Goal: Check status

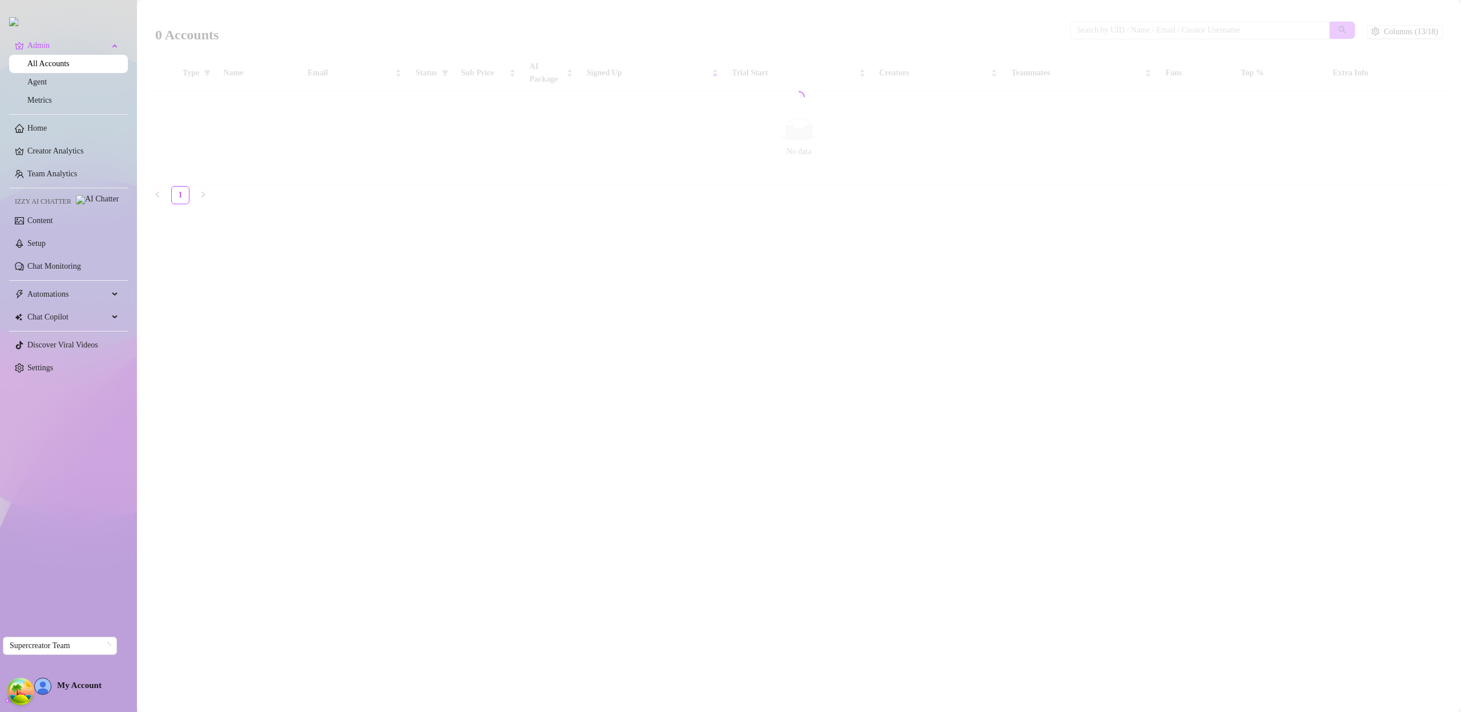
click at [87, 690] on span "My Account" at bounding box center [79, 685] width 45 height 9
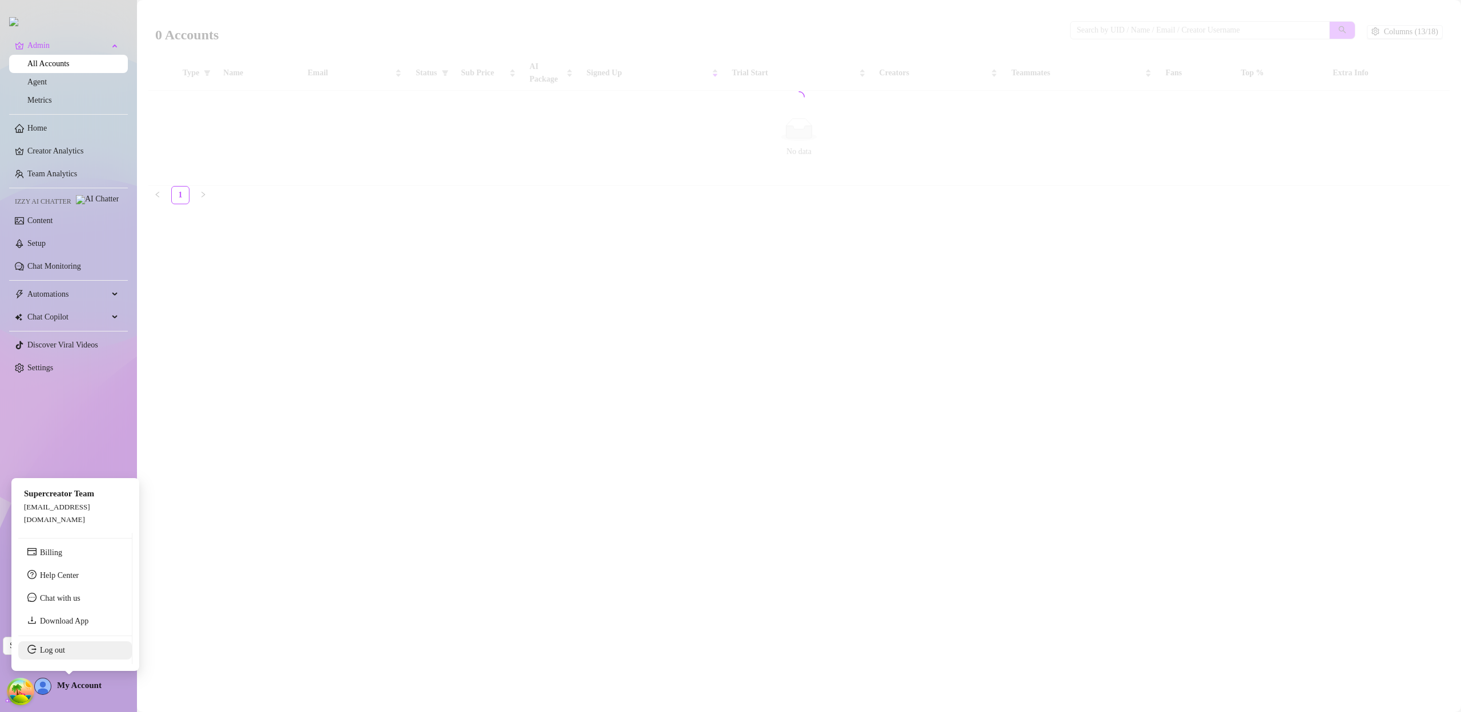
click at [64, 651] on link "Log out" at bounding box center [52, 650] width 25 height 9
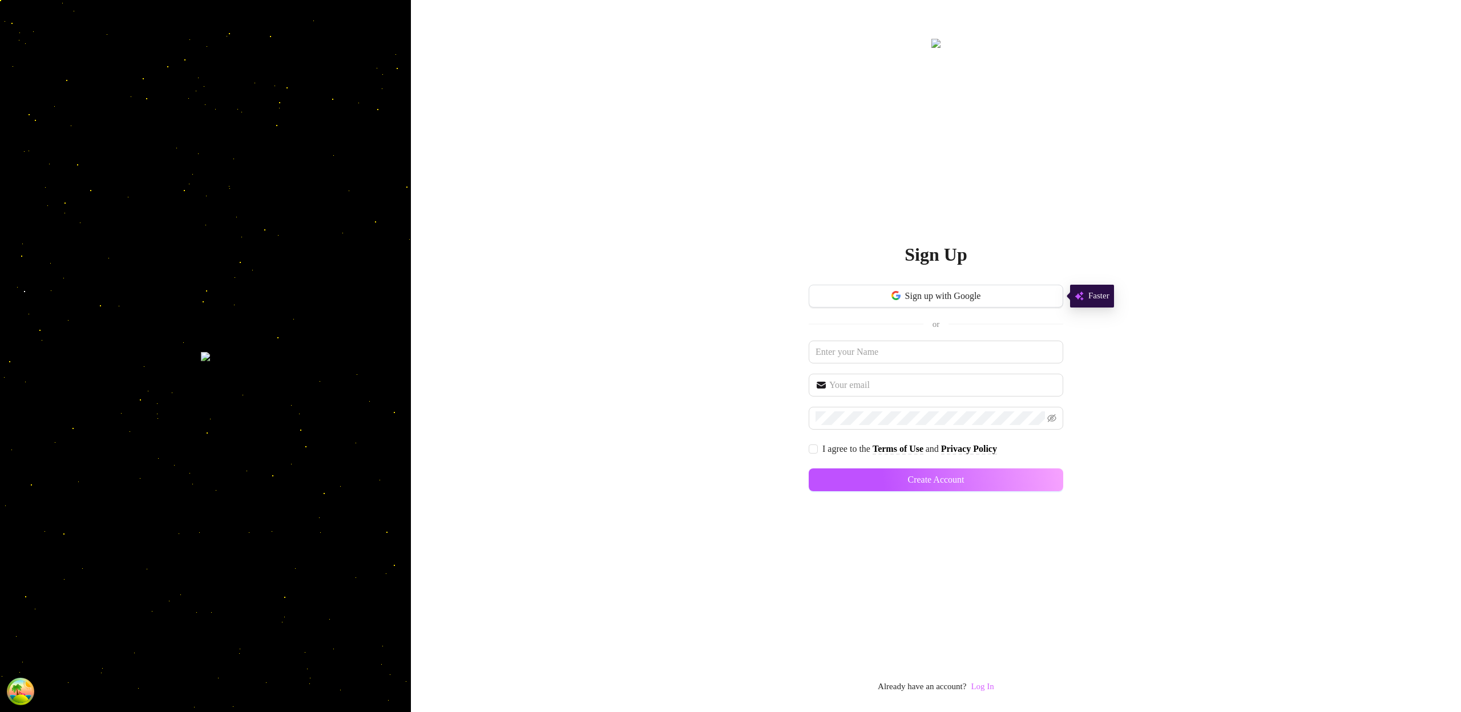
click at [986, 687] on link "Log In" at bounding box center [982, 686] width 23 height 9
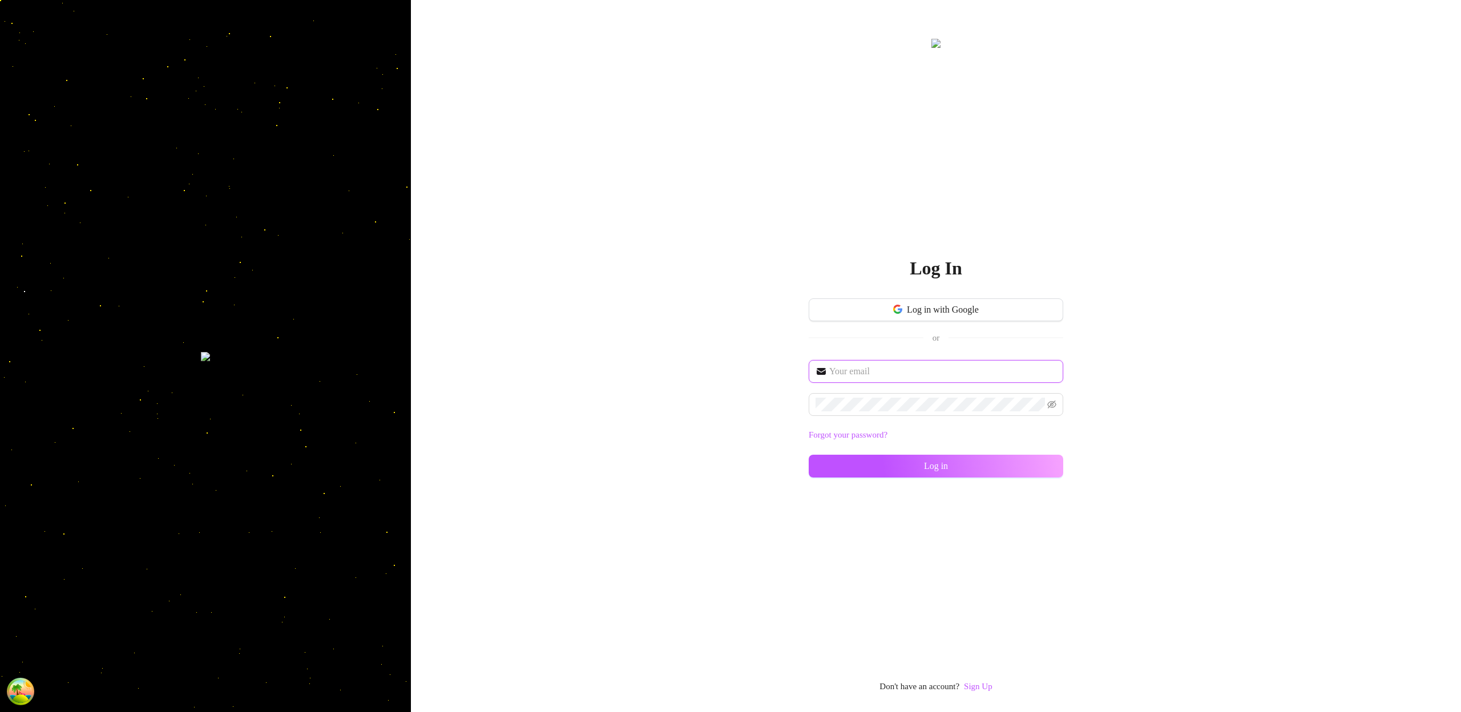
click at [942, 370] on input "text" at bounding box center [942, 372] width 227 height 14
type input "im@supercreator.app"
click at [1046, 466] on button "Log in" at bounding box center [936, 466] width 255 height 23
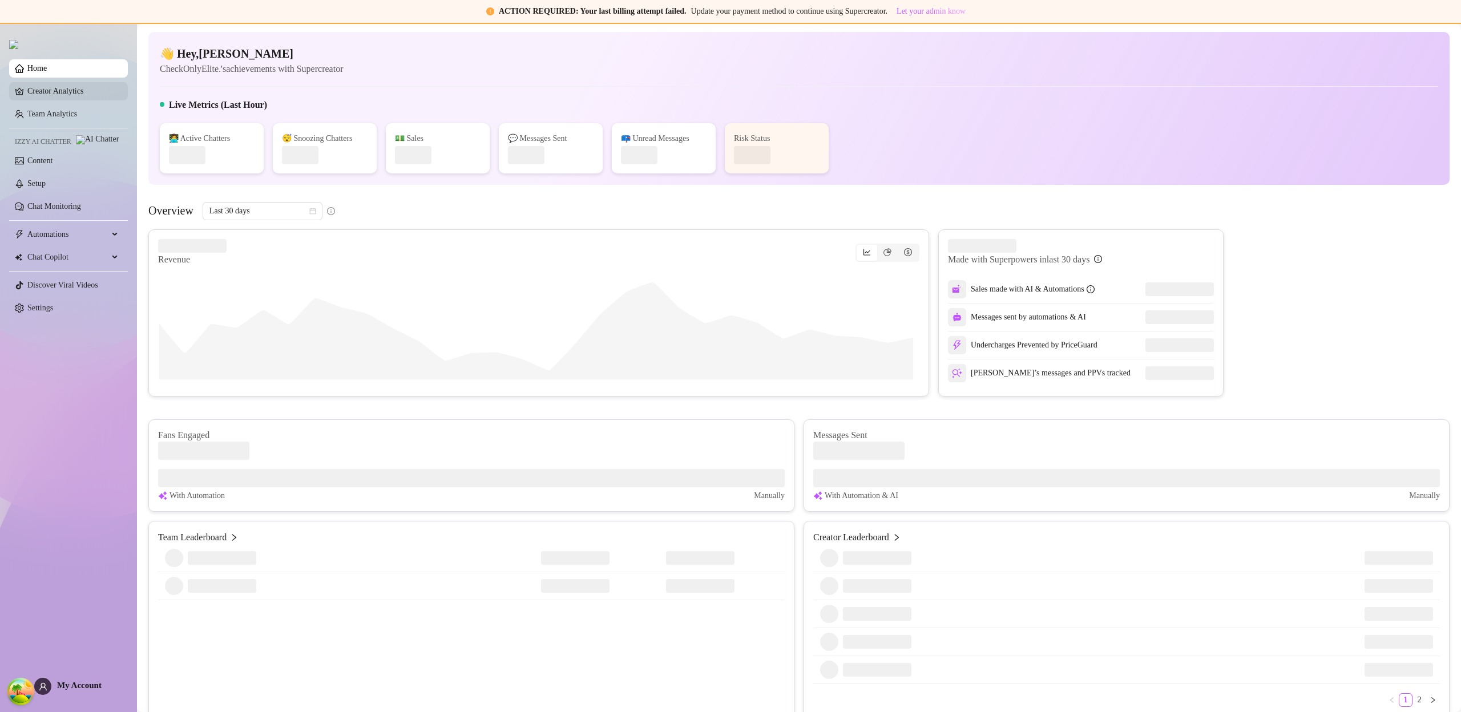
click at [80, 99] on link "Creator Analytics" at bounding box center [72, 91] width 91 height 18
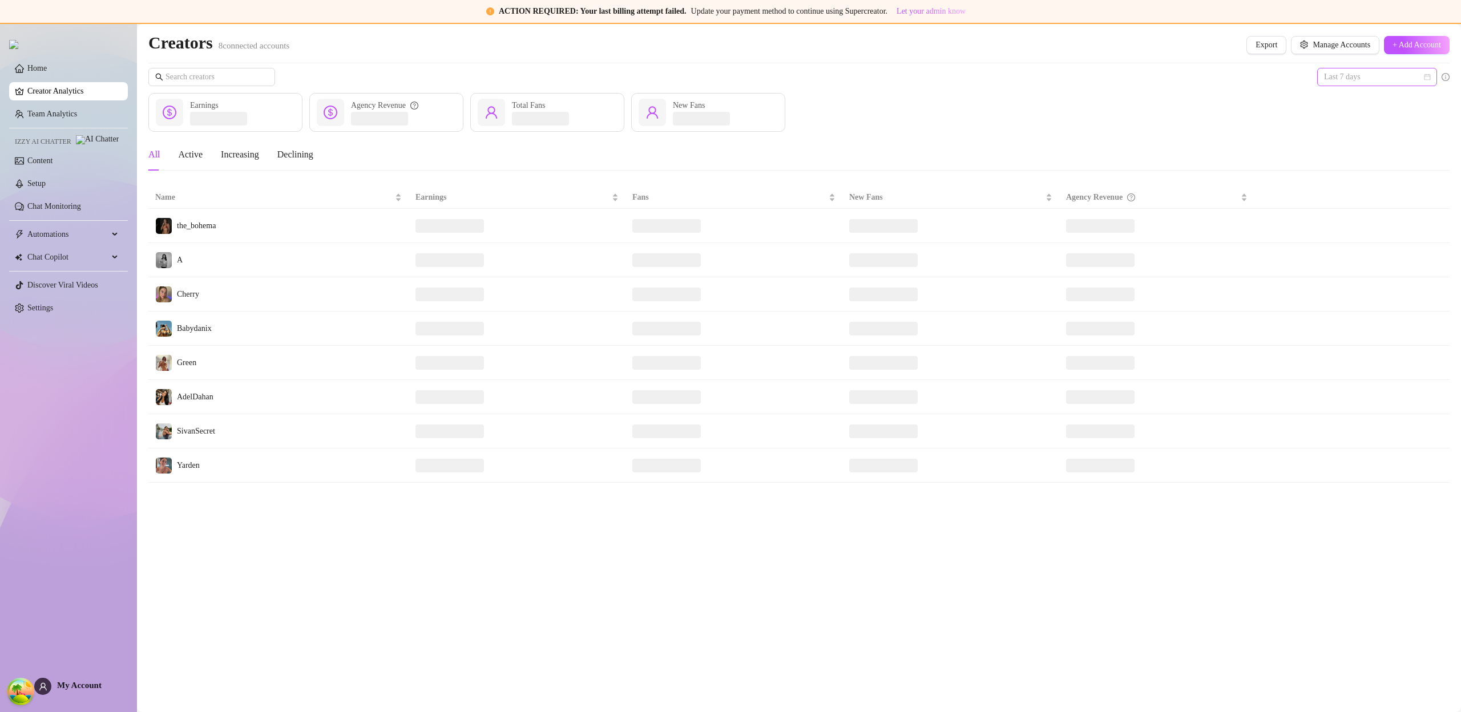
click at [1379, 73] on span "Last 7 days" at bounding box center [1377, 76] width 106 height 17
click at [1375, 96] on div "Last 24 hours" at bounding box center [1377, 100] width 102 height 13
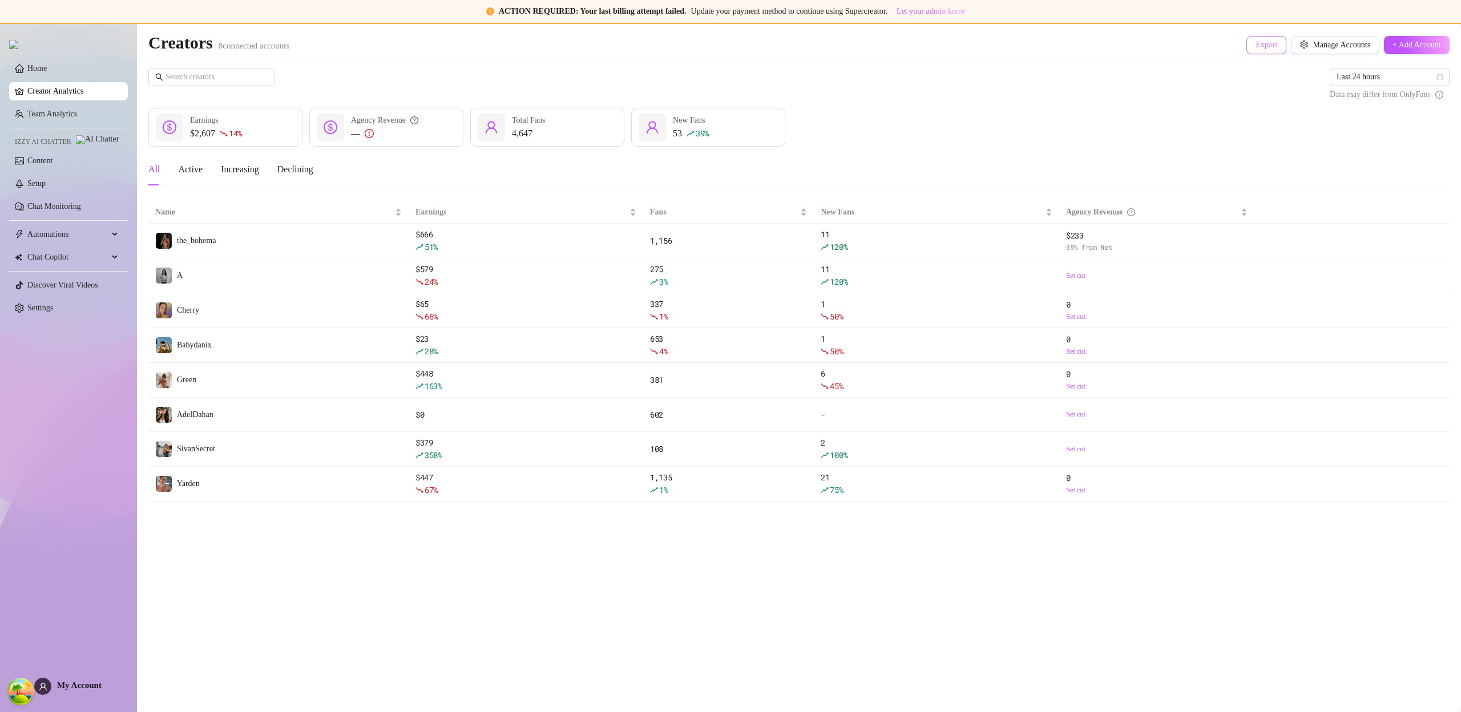
click at [1255, 47] on span "Export" at bounding box center [1266, 45] width 22 height 9
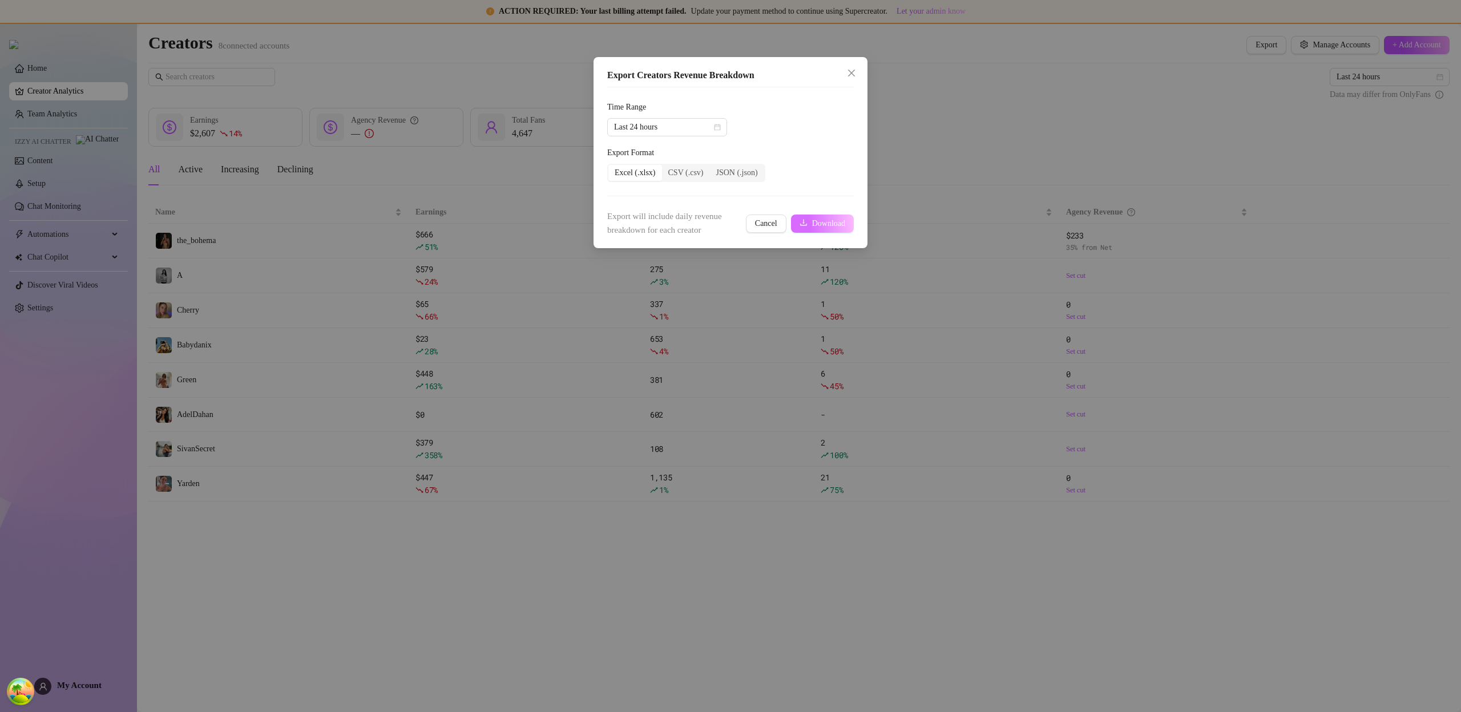
click at [837, 227] on span "Download" at bounding box center [828, 223] width 33 height 9
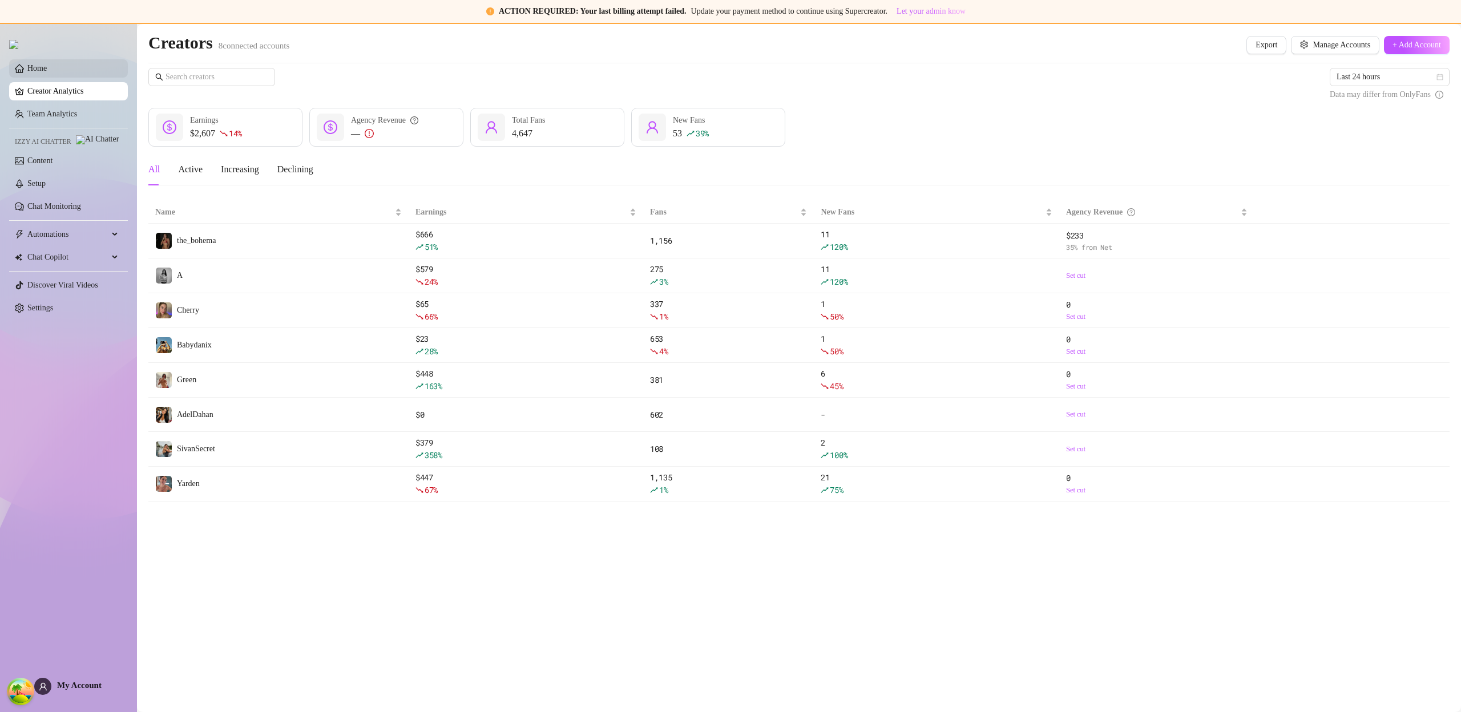
click at [43, 66] on link "Home" at bounding box center [36, 68] width 19 height 9
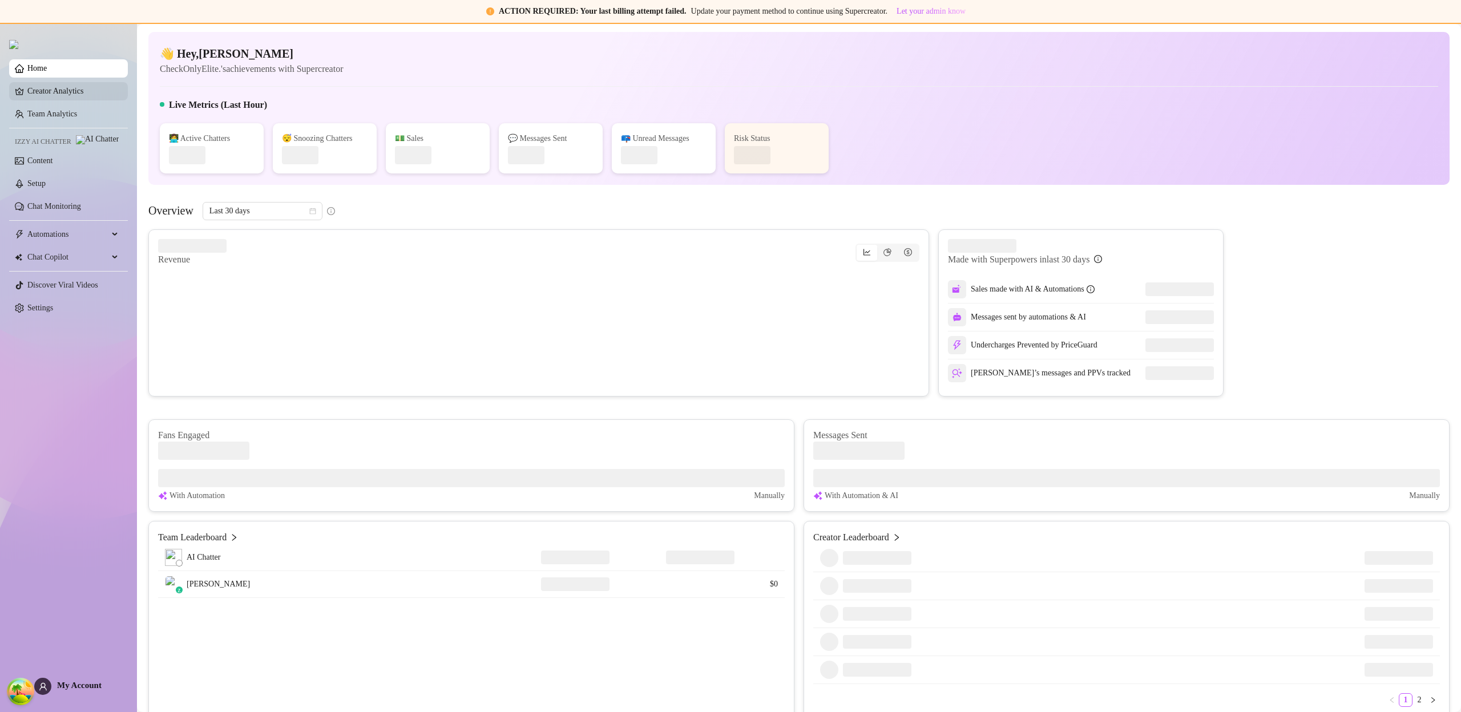
click at [59, 88] on link "Creator Analytics" at bounding box center [72, 91] width 91 height 18
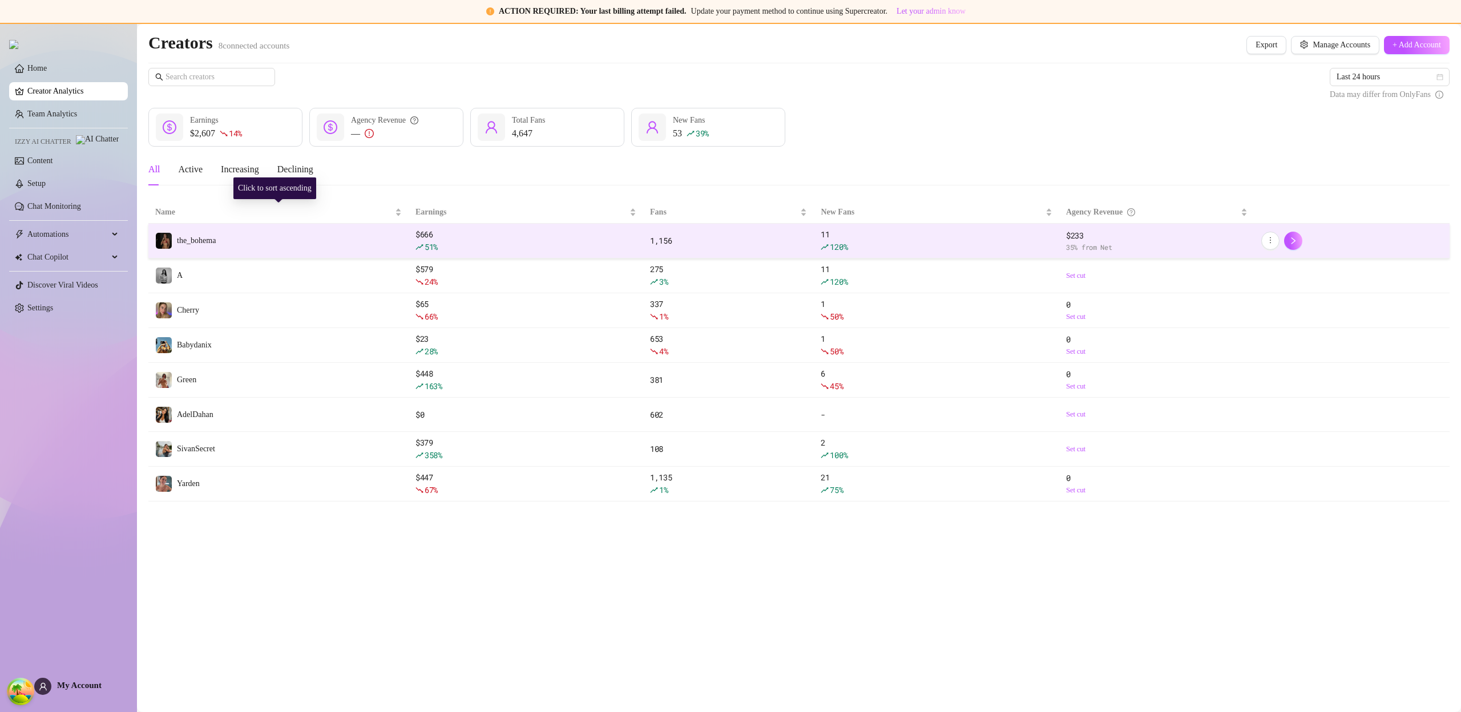
click at [237, 239] on td "the_bohema" at bounding box center [278, 241] width 260 height 35
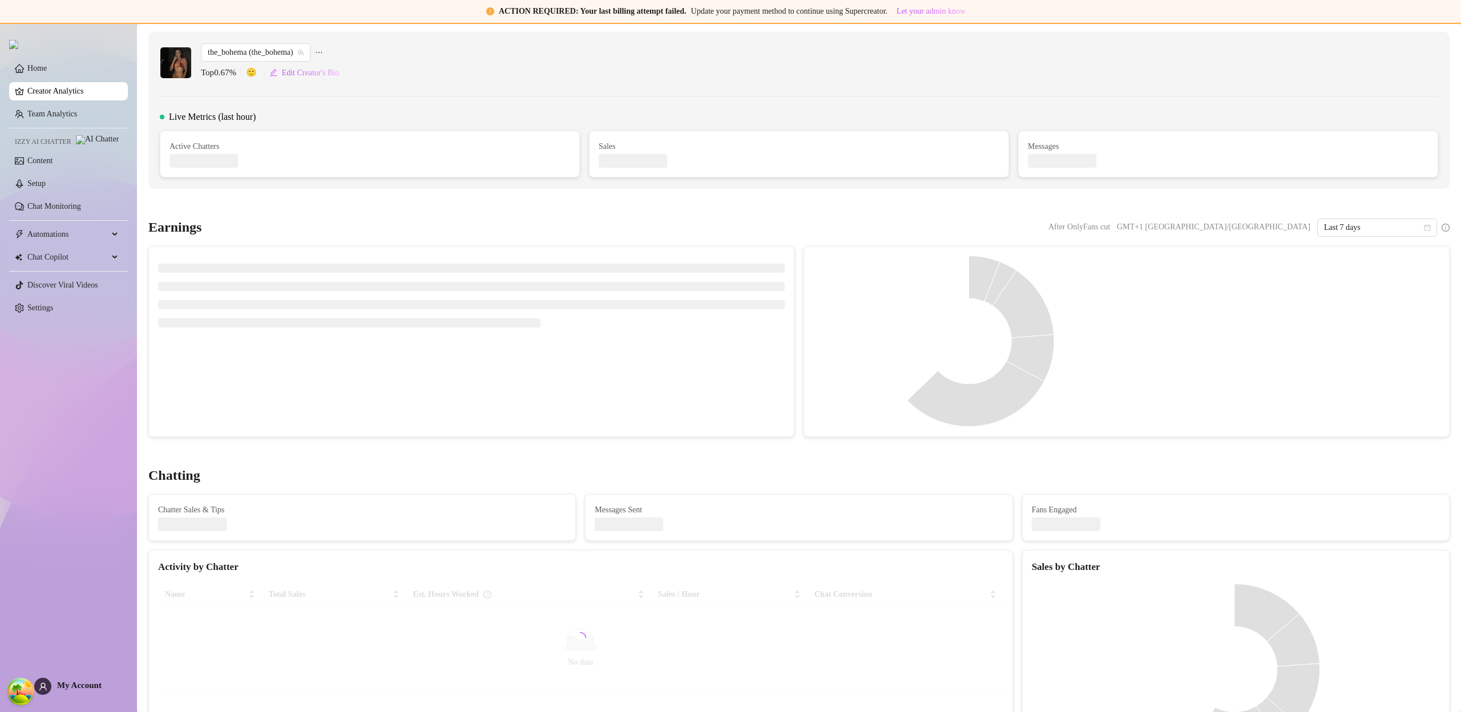
click at [46, 95] on link "Creator Analytics" at bounding box center [72, 91] width 91 height 18
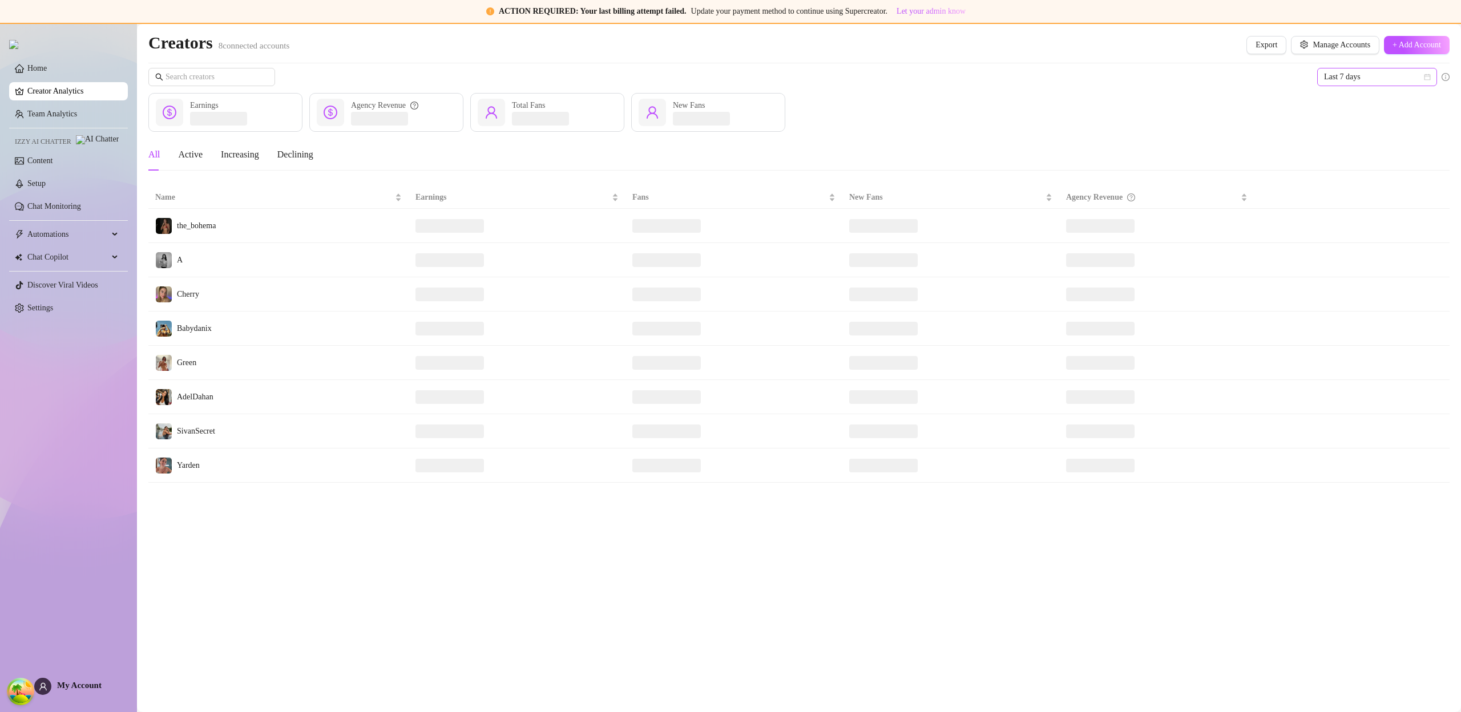
click at [1352, 71] on span "Last 7 days" at bounding box center [1377, 76] width 106 height 17
click at [1343, 102] on div "Last 24 hours" at bounding box center [1377, 100] width 102 height 13
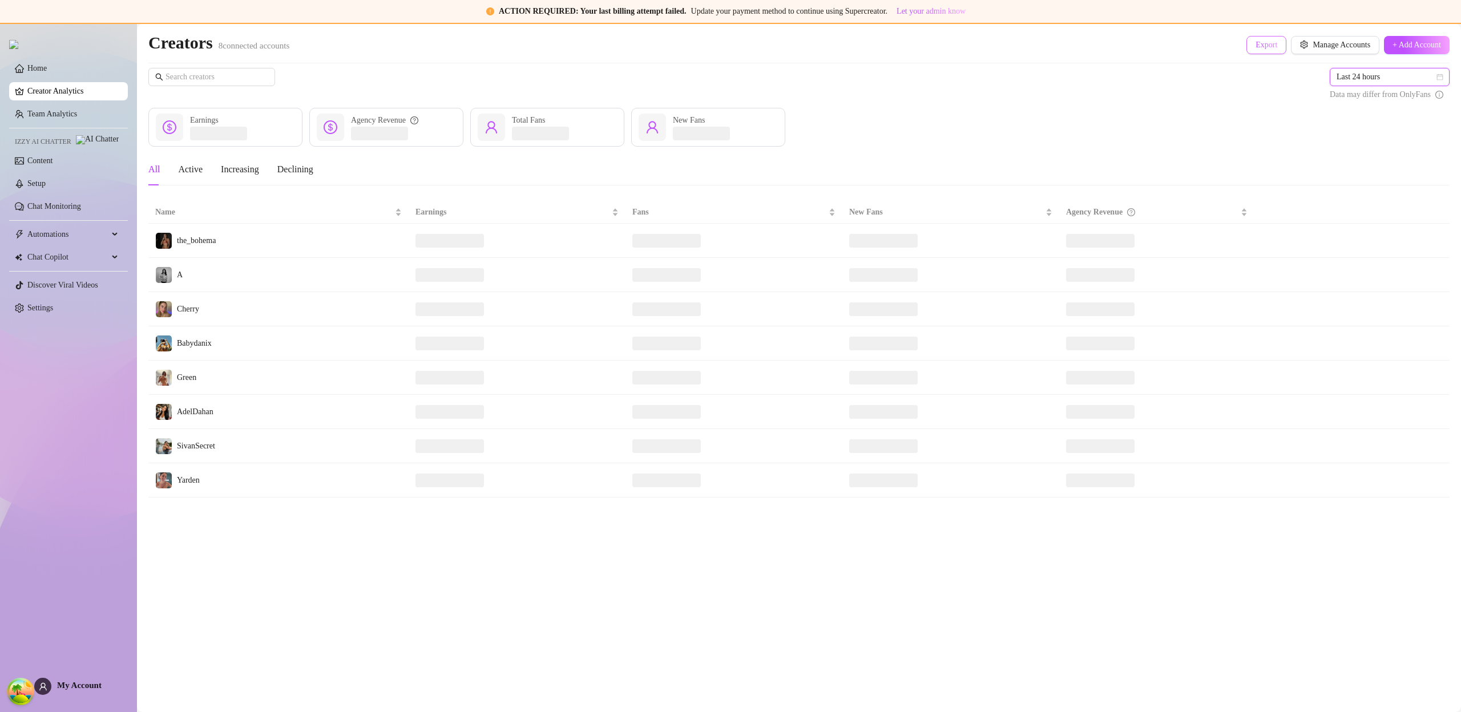
click at [1255, 49] on span "Export" at bounding box center [1266, 45] width 22 height 9
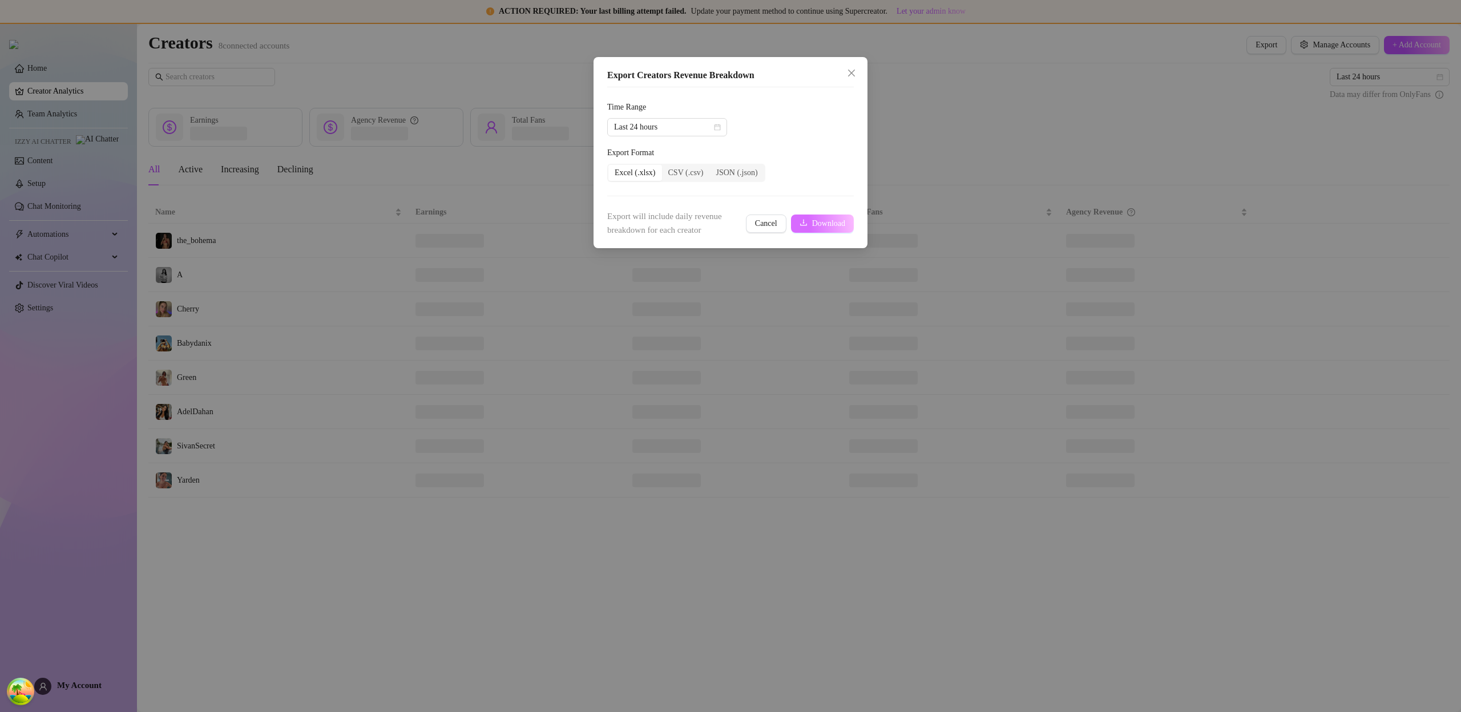
click at [836, 227] on span "Download" at bounding box center [828, 223] width 33 height 9
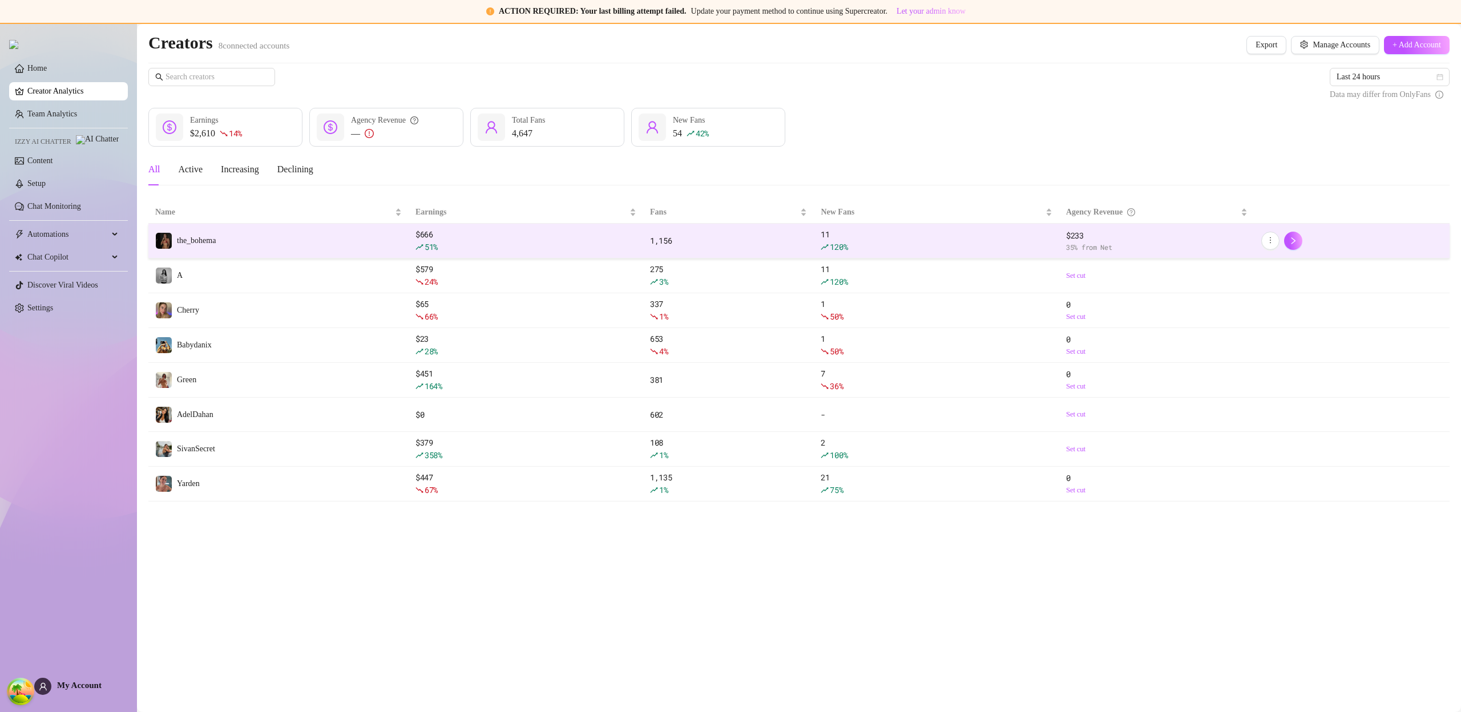
click at [212, 241] on span "the_bohema" at bounding box center [196, 240] width 39 height 9
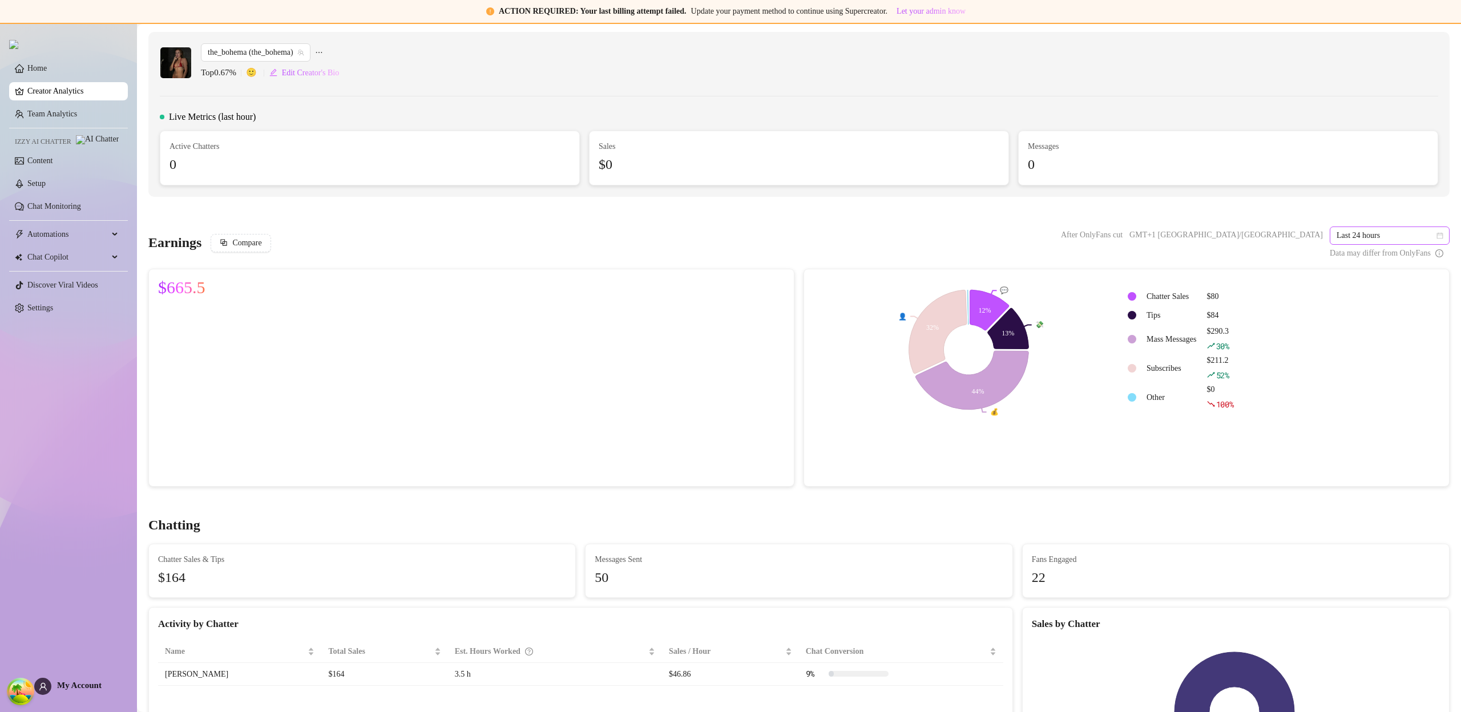
click at [1355, 237] on span "Last 24 hours" at bounding box center [1389, 235] width 106 height 17
click at [1362, 276] on div "Last 7 days" at bounding box center [1381, 276] width 102 height 13
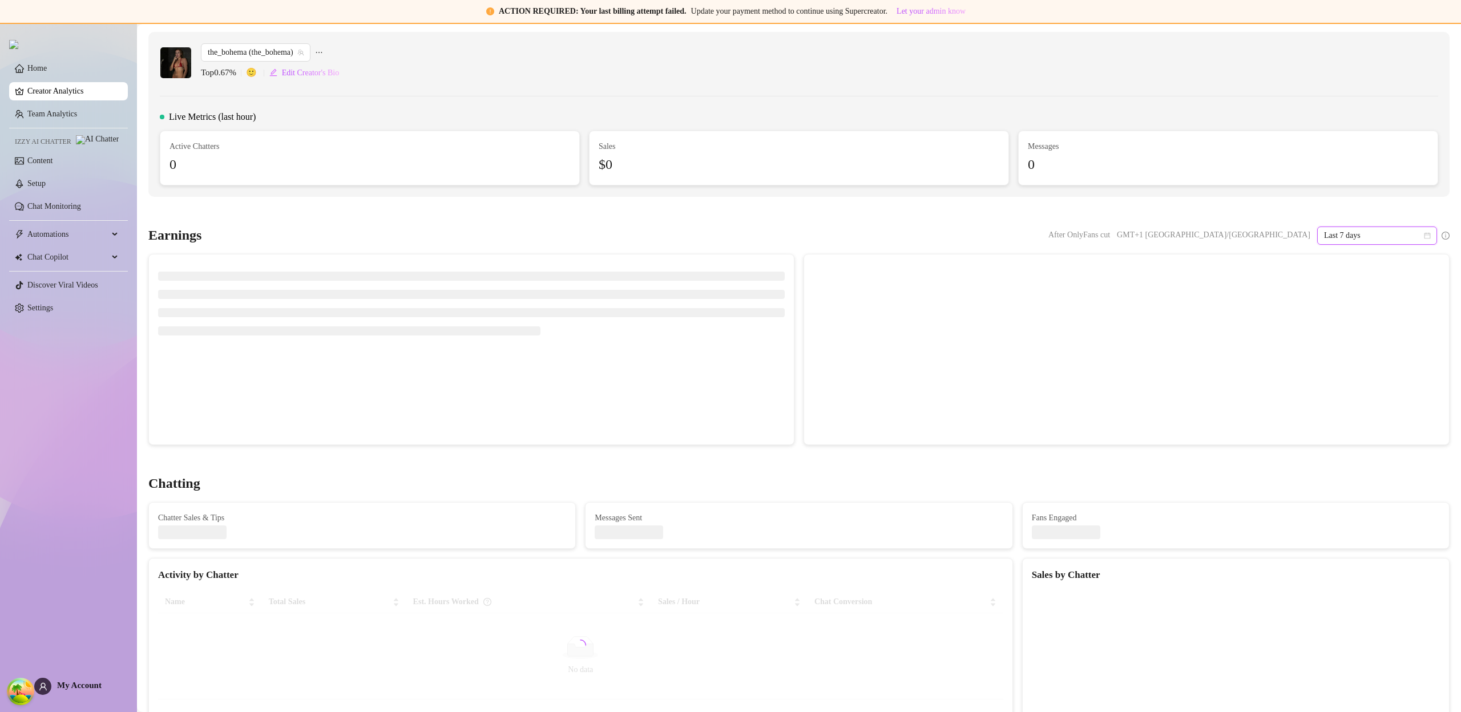
click at [62, 95] on link "Creator Analytics" at bounding box center [72, 91] width 91 height 18
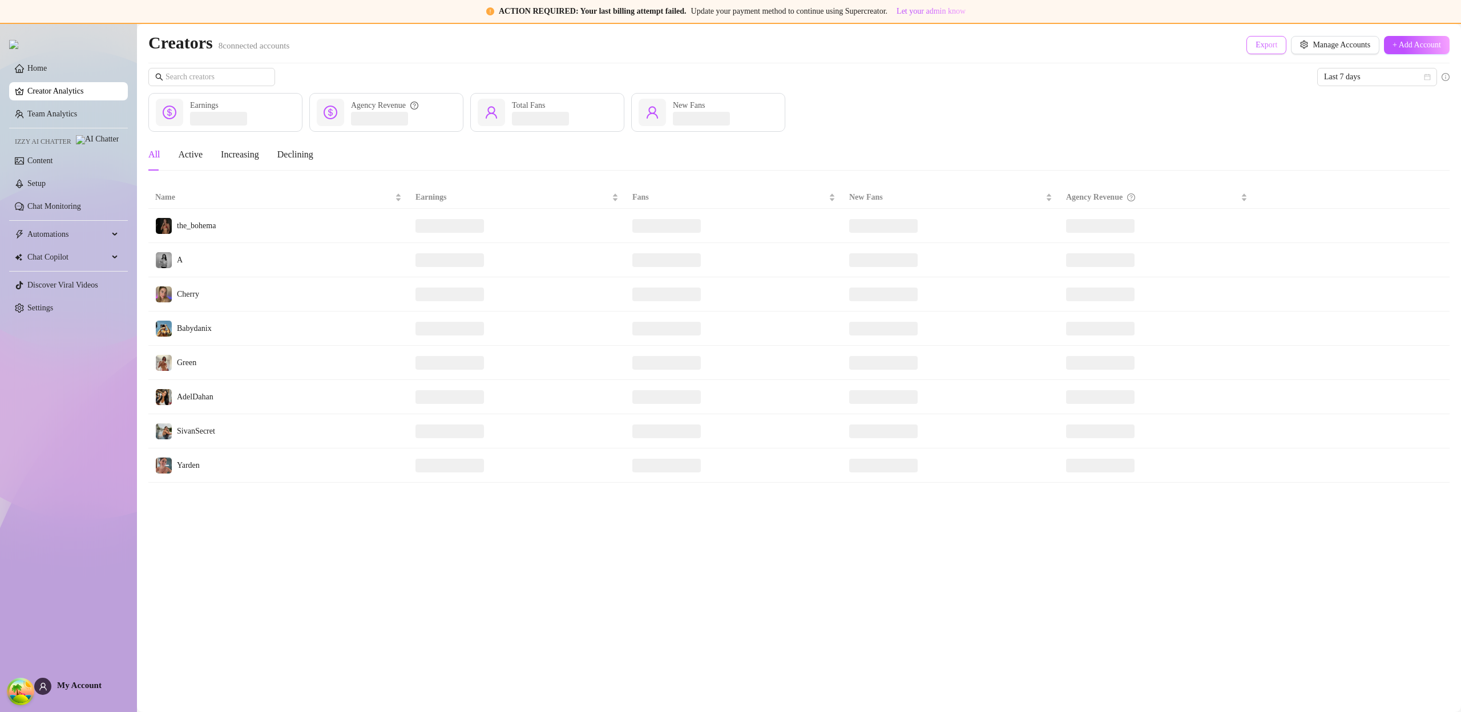
click at [1264, 43] on span "Export" at bounding box center [1266, 45] width 22 height 9
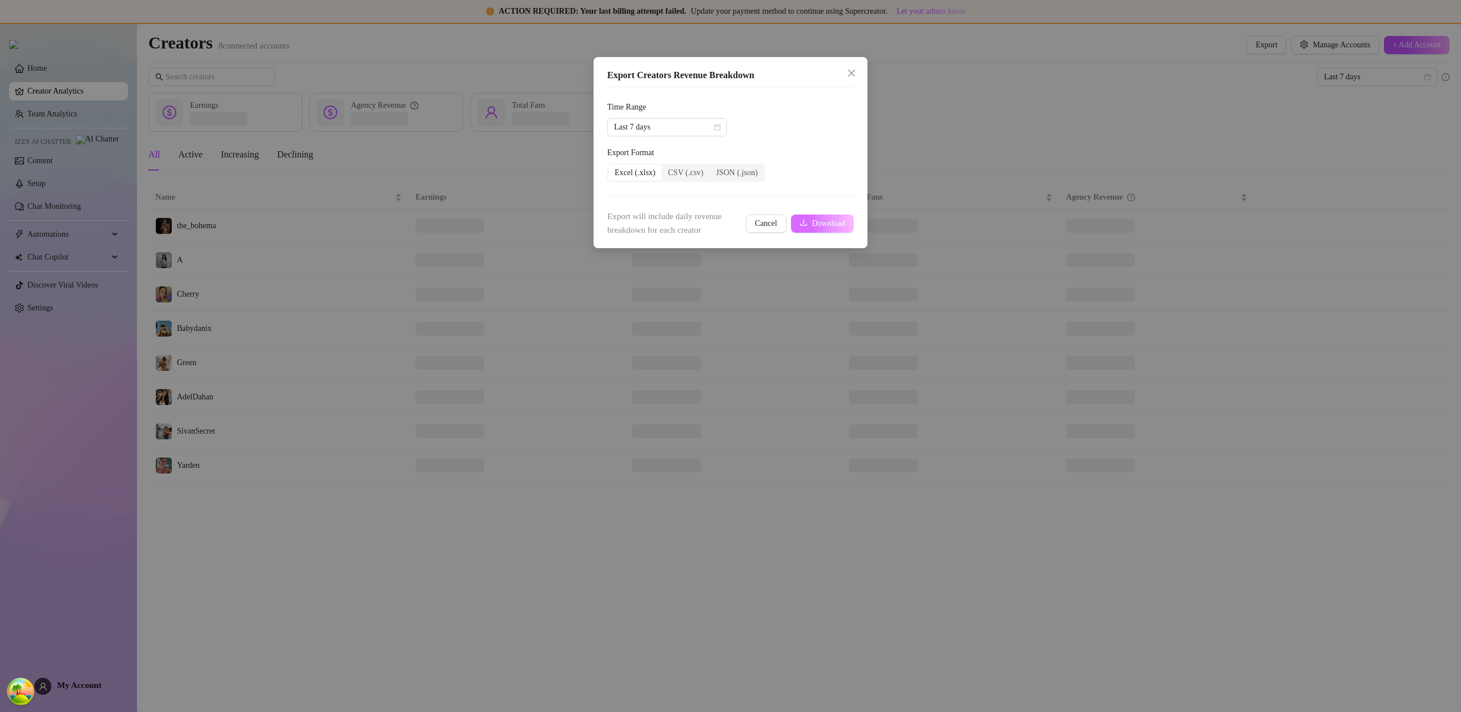
click at [818, 226] on span "Download" at bounding box center [828, 223] width 33 height 9
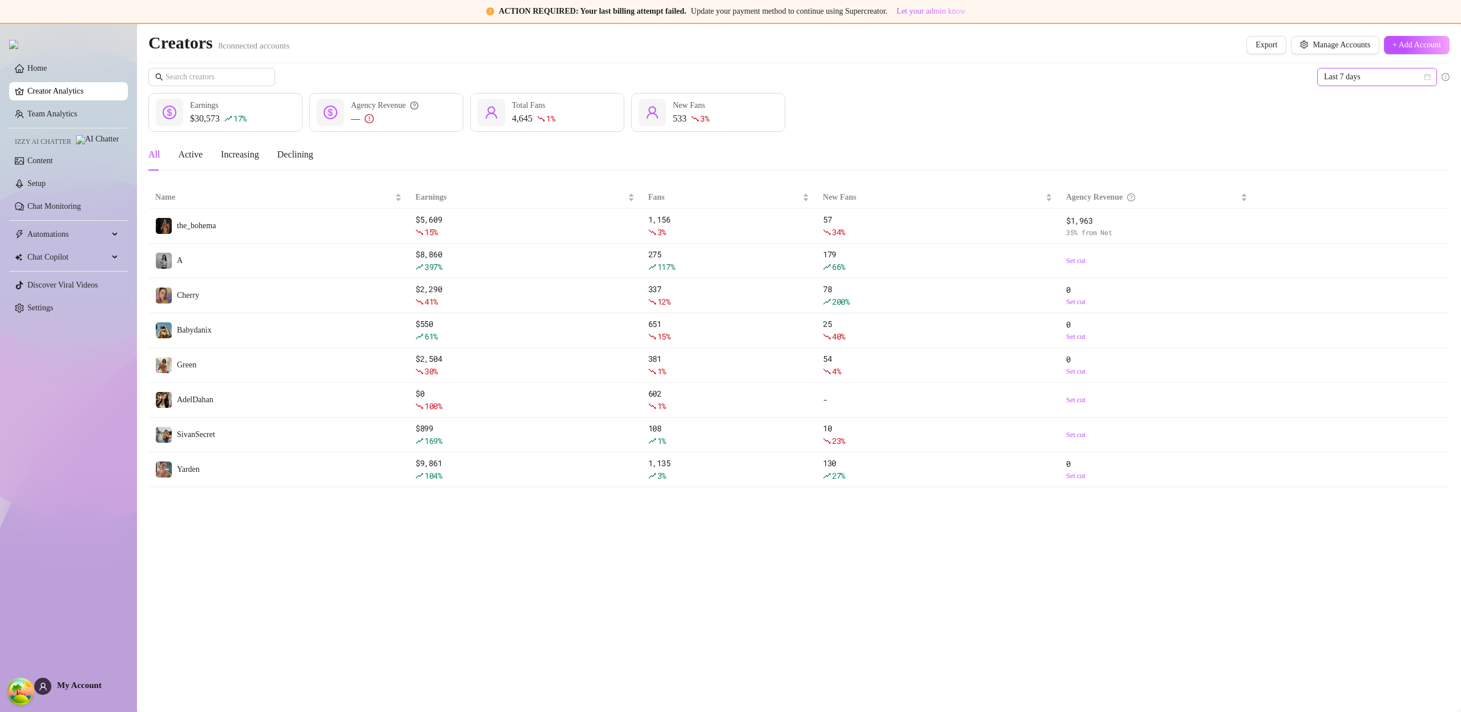
click at [1383, 80] on span "Last 7 days" at bounding box center [1377, 76] width 106 height 17
click at [1378, 83] on span "Last 7 days" at bounding box center [1377, 76] width 106 height 17
click at [1360, 176] on div "Custom date" at bounding box center [1377, 173] width 102 height 13
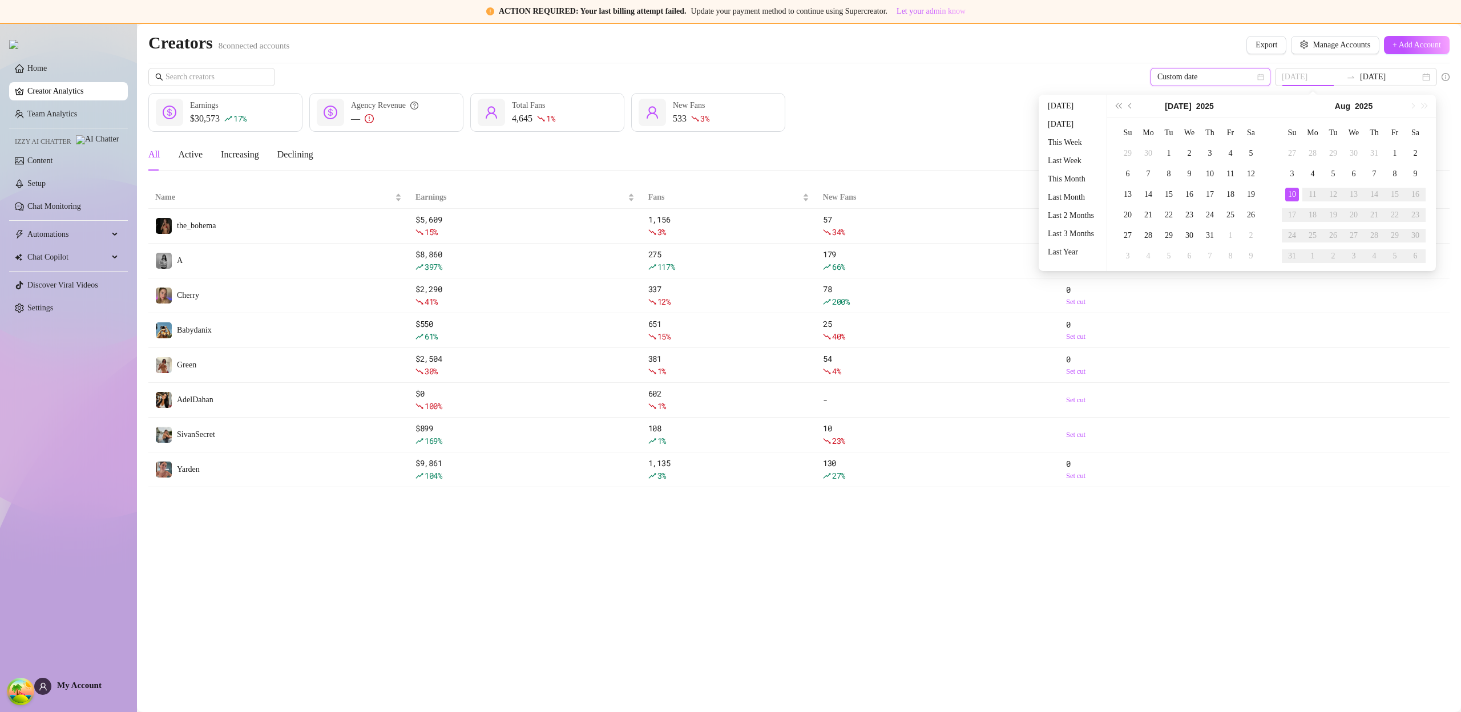
click at [1295, 196] on div "10" at bounding box center [1292, 195] width 14 height 14
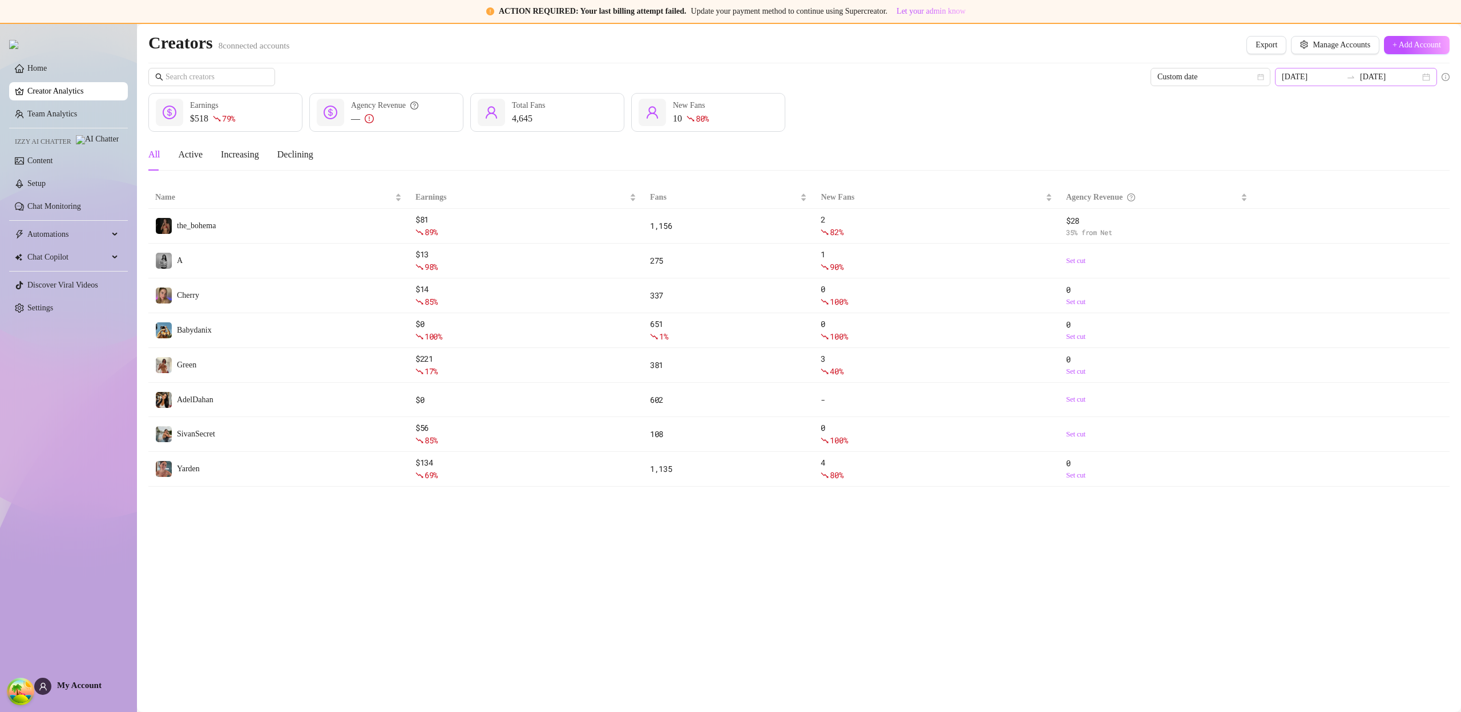
click at [1363, 71] on div "[DATE] [DATE]" at bounding box center [1356, 77] width 162 height 18
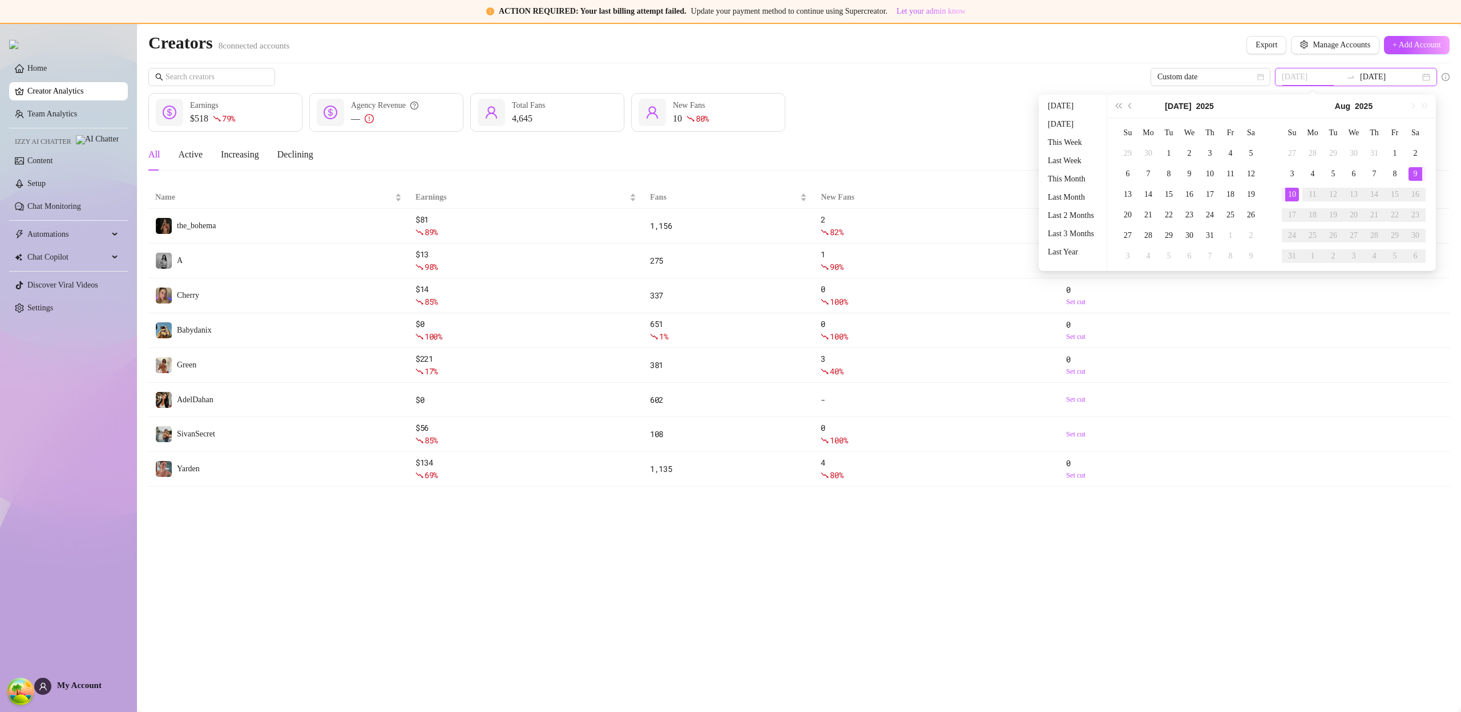
type input "[DATE]"
click at [1411, 178] on div "9" at bounding box center [1415, 174] width 14 height 14
click at [1415, 176] on div "9" at bounding box center [1415, 174] width 14 height 14
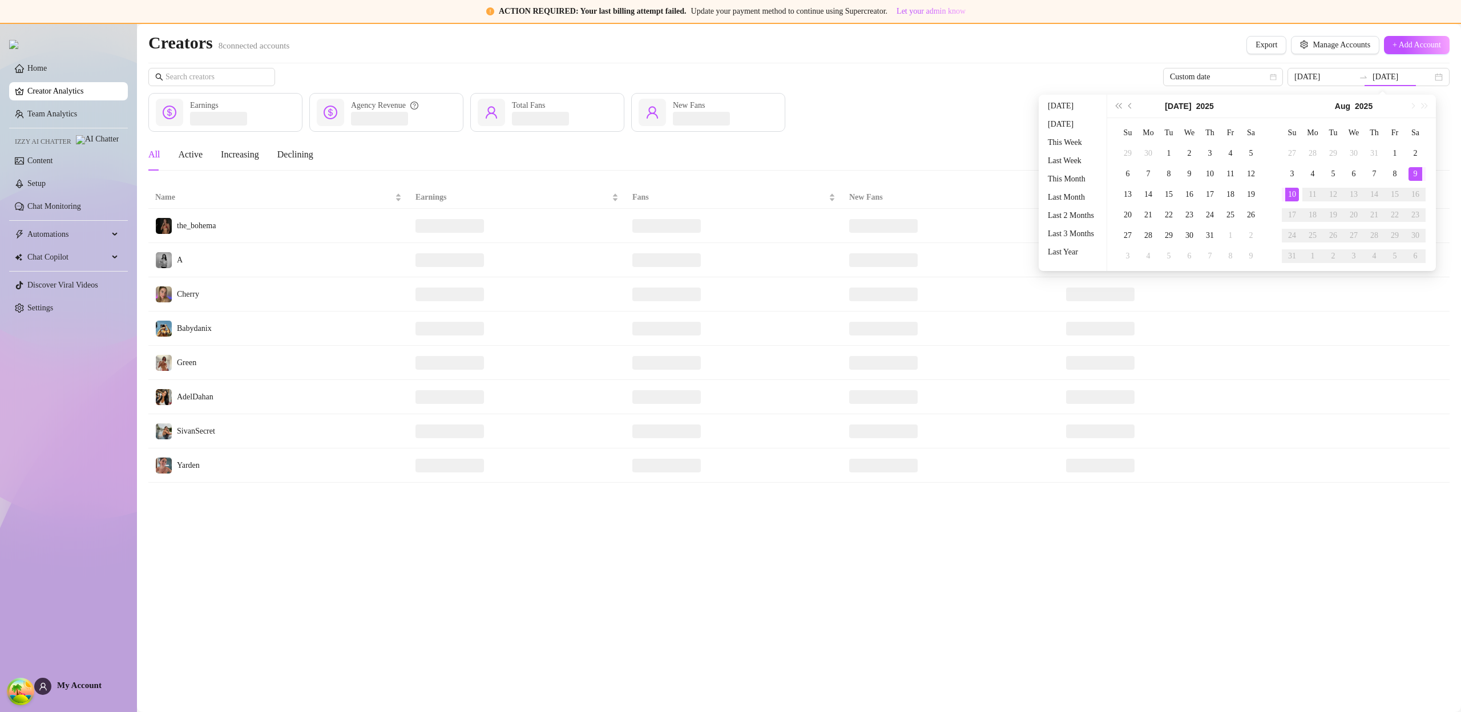
type input "[DATE]"
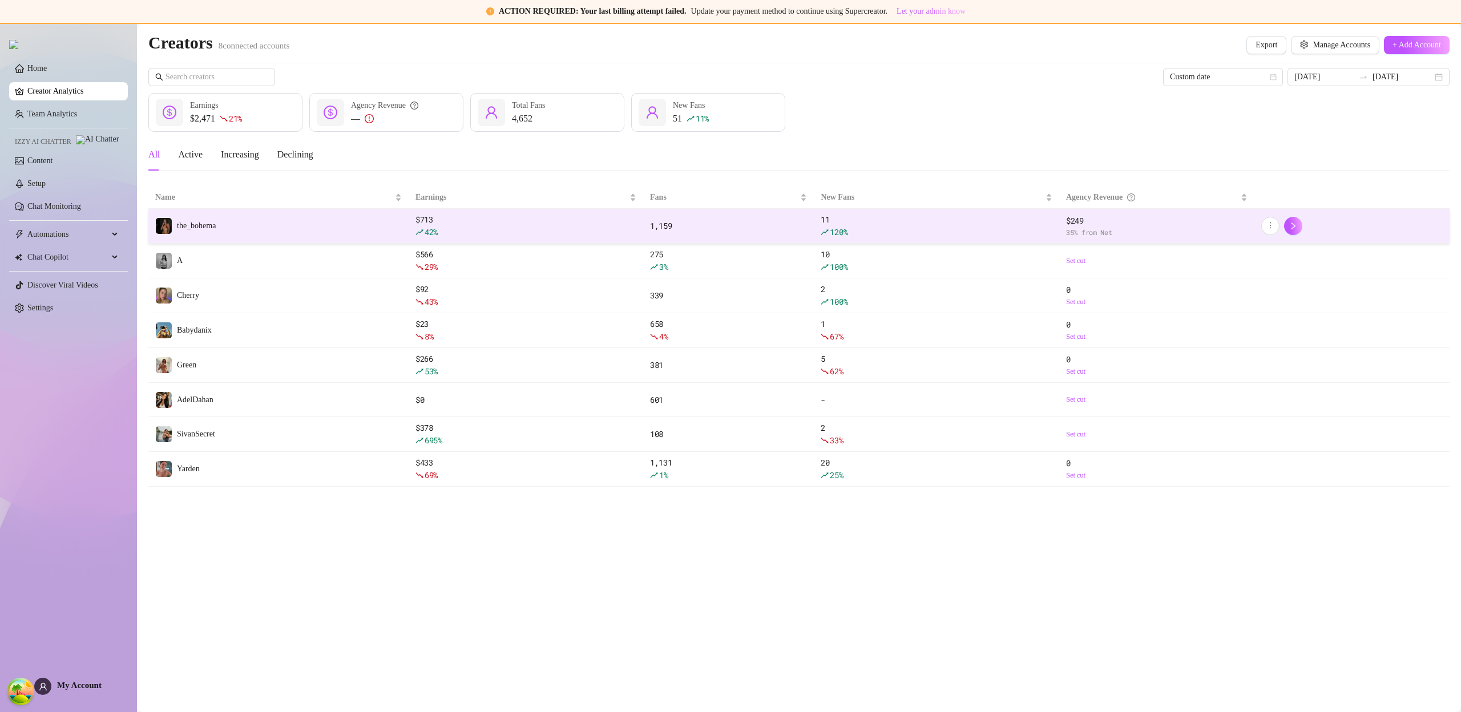
click at [199, 223] on span "the_bohema" at bounding box center [196, 225] width 39 height 9
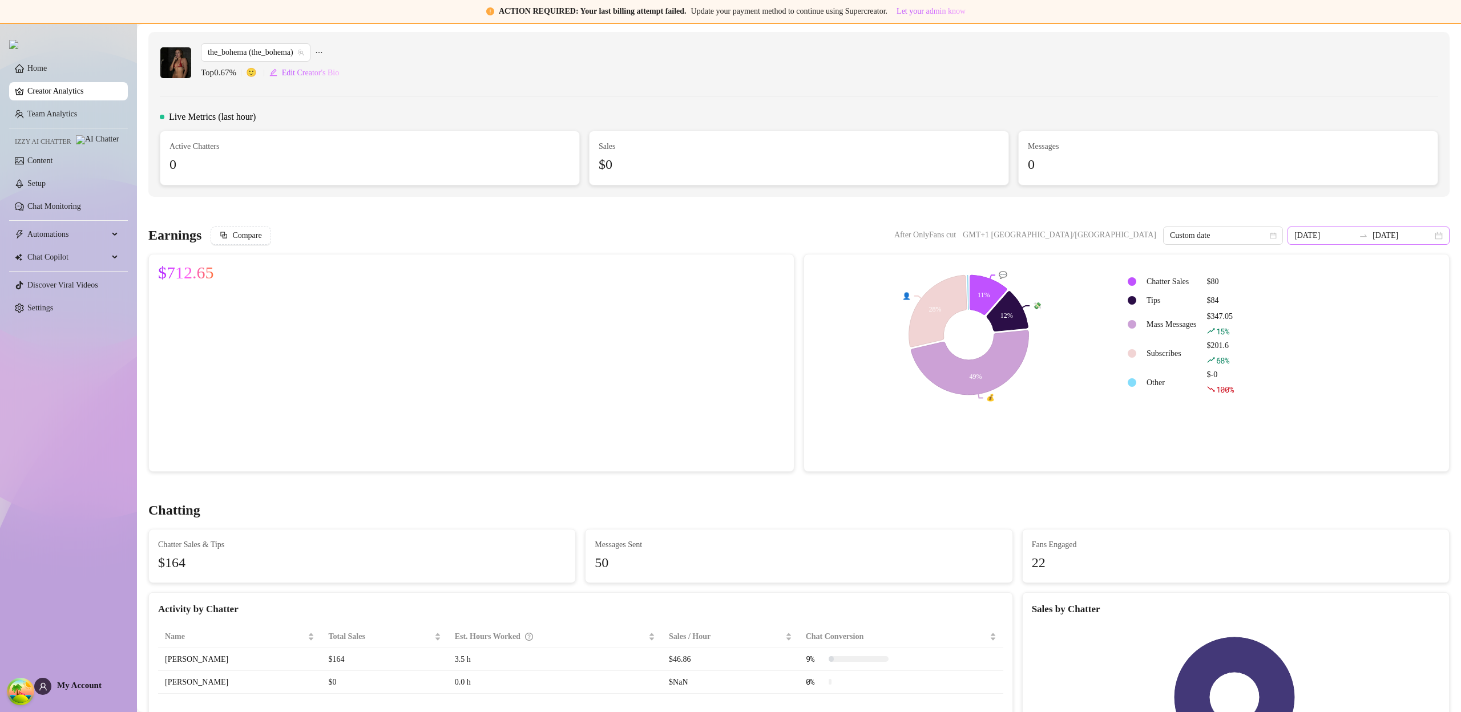
click at [1366, 238] on icon "swap-right" at bounding box center [1363, 235] width 9 height 9
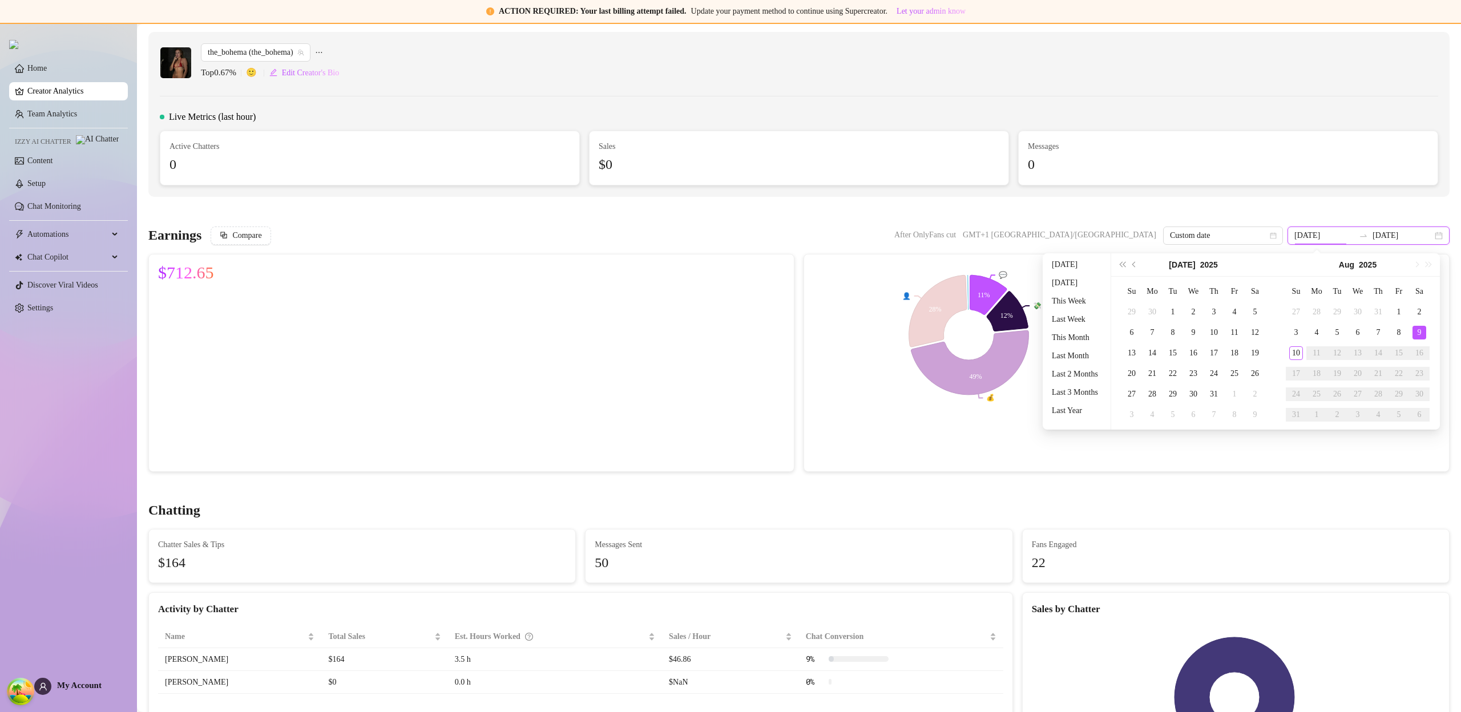
click at [1364, 237] on icon "swap-right" at bounding box center [1363, 235] width 9 height 9
type input "[DATE]"
click at [1394, 332] on div "8" at bounding box center [1399, 333] width 14 height 14
click at [1395, 333] on div "8" at bounding box center [1399, 333] width 14 height 14
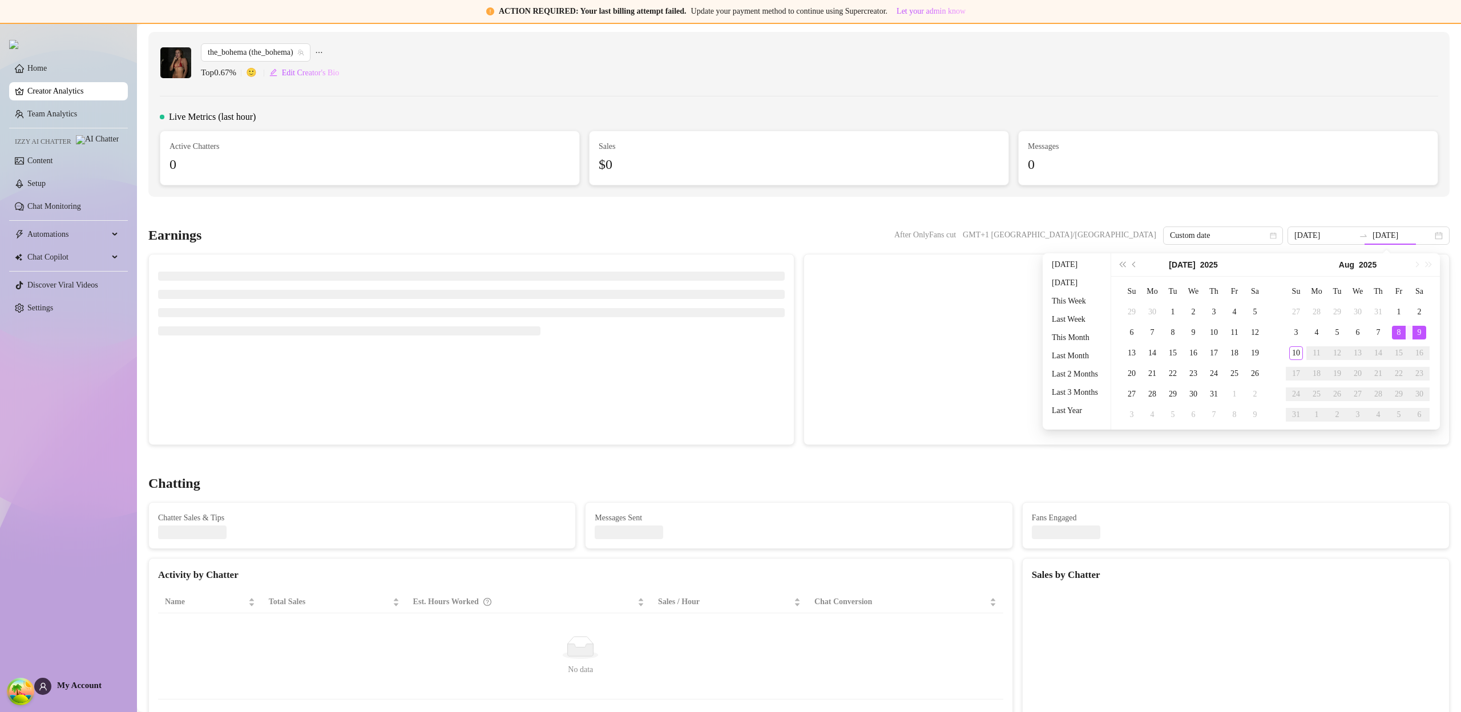
type input "[DATE]"
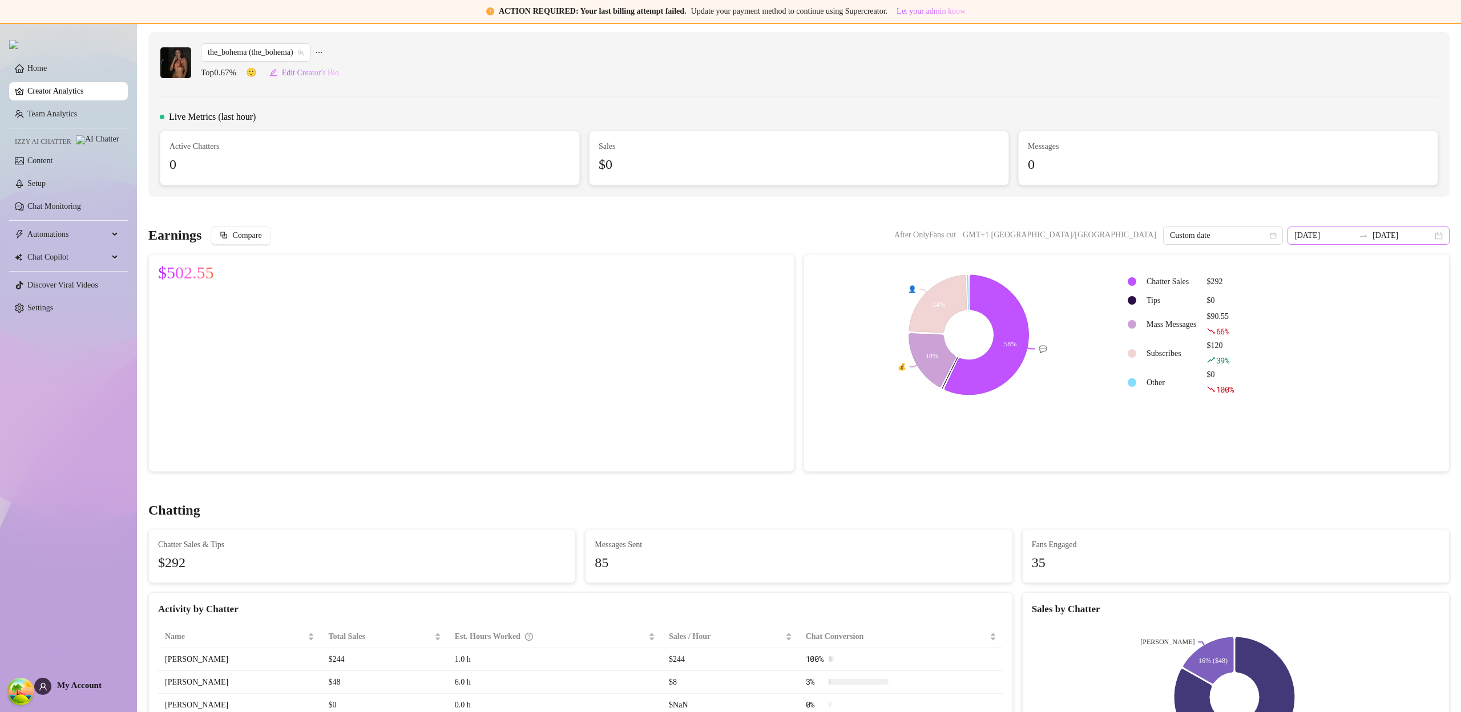
click at [1363, 238] on icon "swap-right" at bounding box center [1363, 235] width 9 height 9
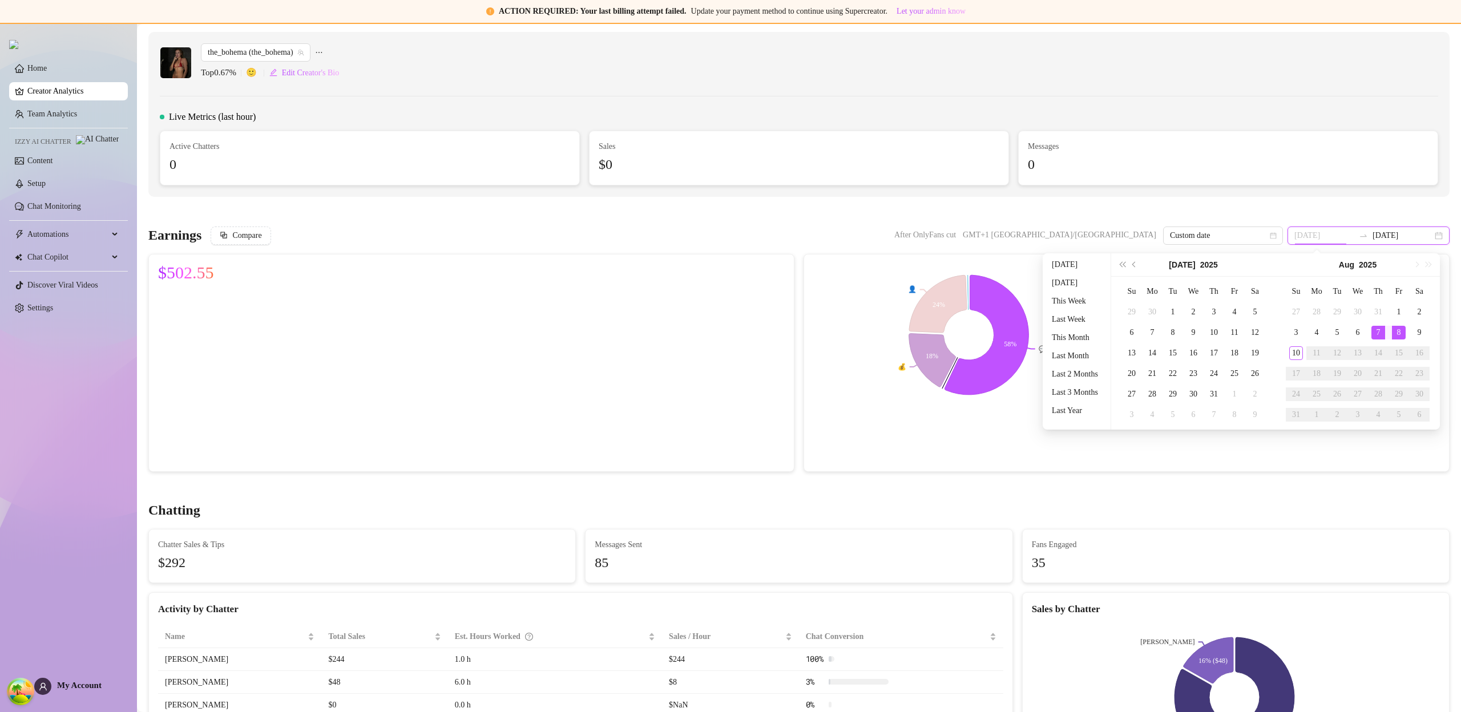
type input "[DATE]"
click at [1375, 335] on div "7" at bounding box center [1378, 333] width 14 height 14
click at [1376, 334] on div "7" at bounding box center [1378, 333] width 14 height 14
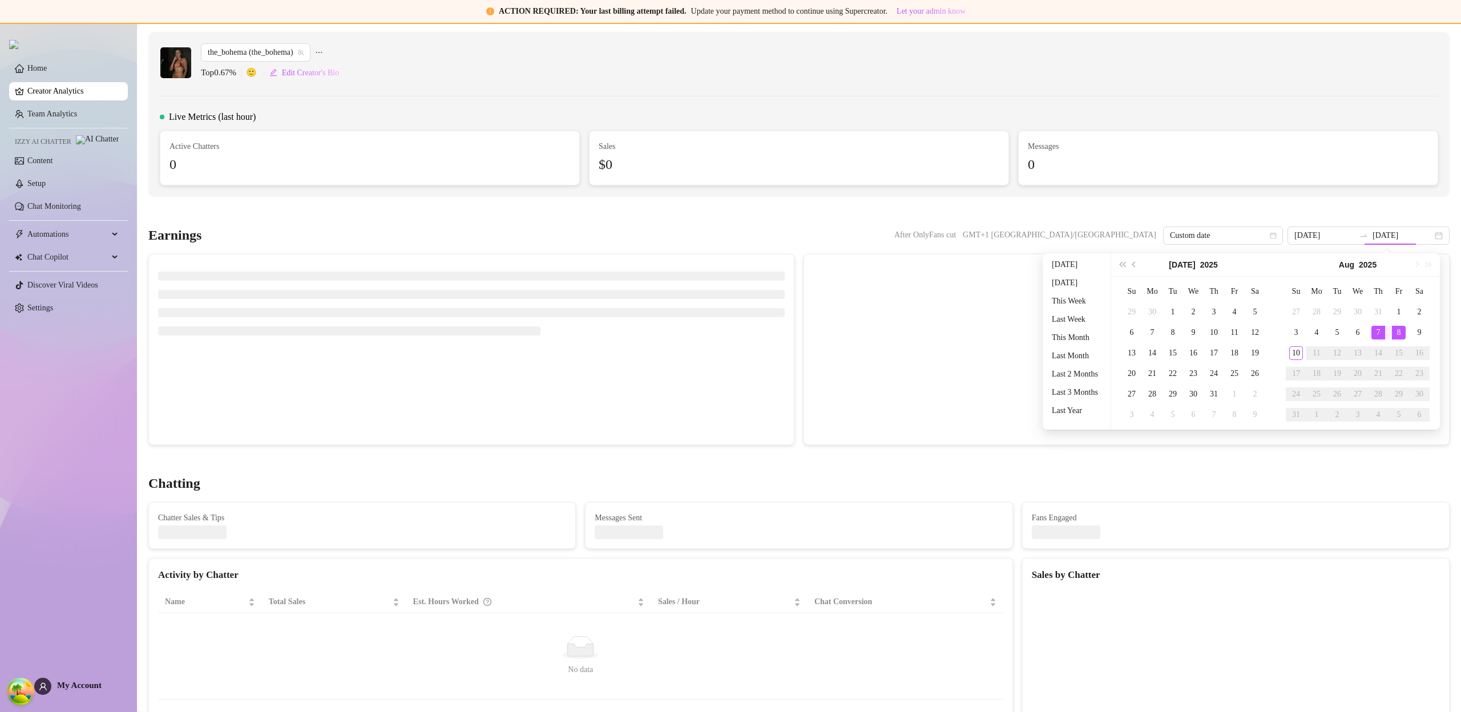
type input "[DATE]"
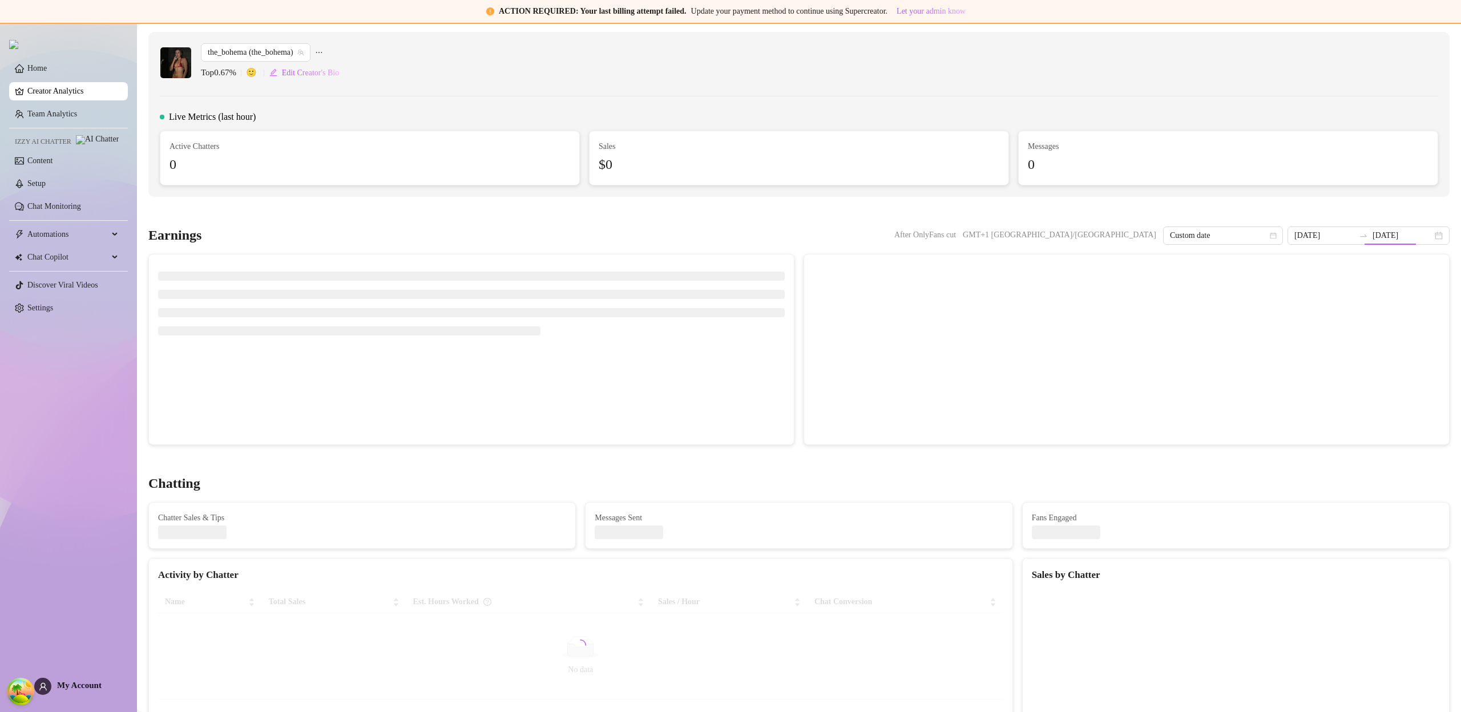
click at [1376, 334] on div at bounding box center [1282, 349] width 313 height 171
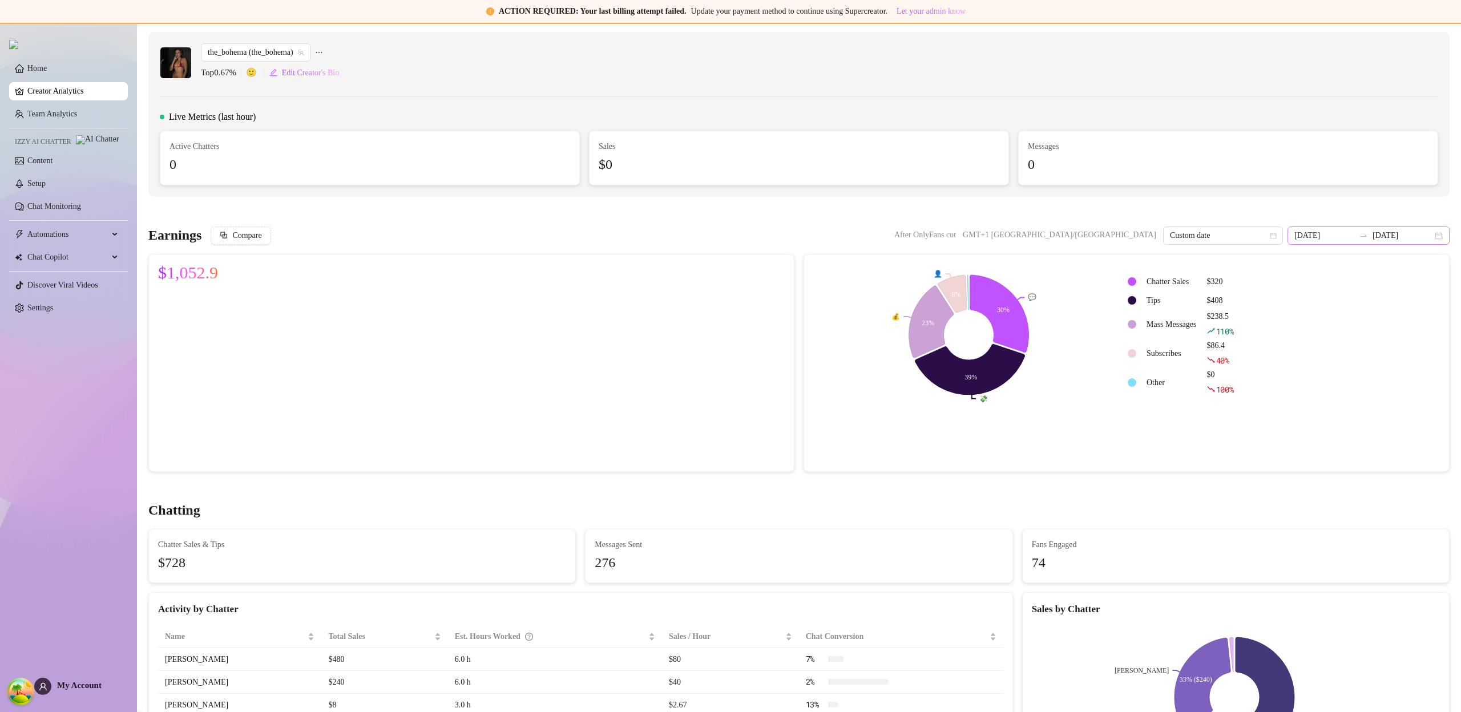
click at [1429, 237] on div "[DATE] [DATE]" at bounding box center [1368, 236] width 162 height 18
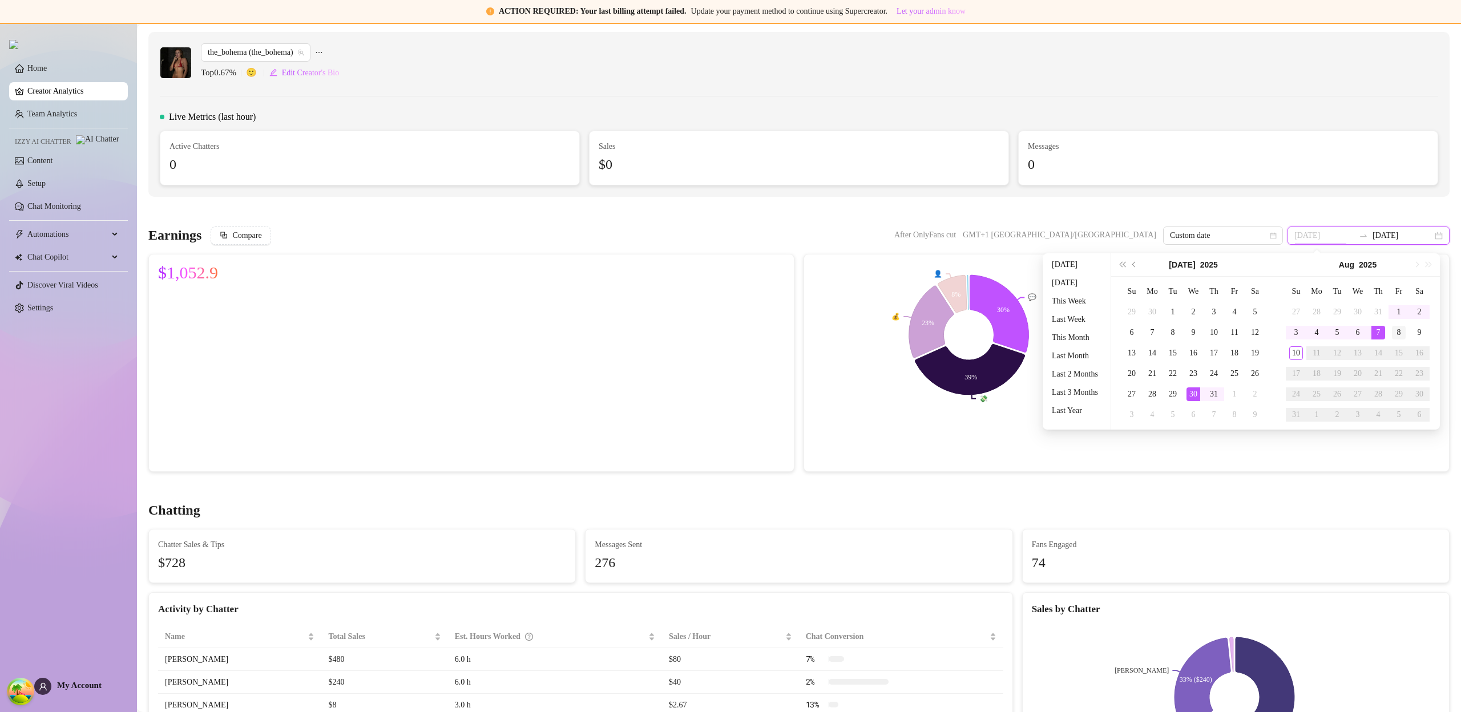
type input "[DATE]"
click at [1402, 336] on div "8" at bounding box center [1399, 333] width 14 height 14
click at [1400, 334] on div "8" at bounding box center [1399, 333] width 14 height 14
type input "[DATE]"
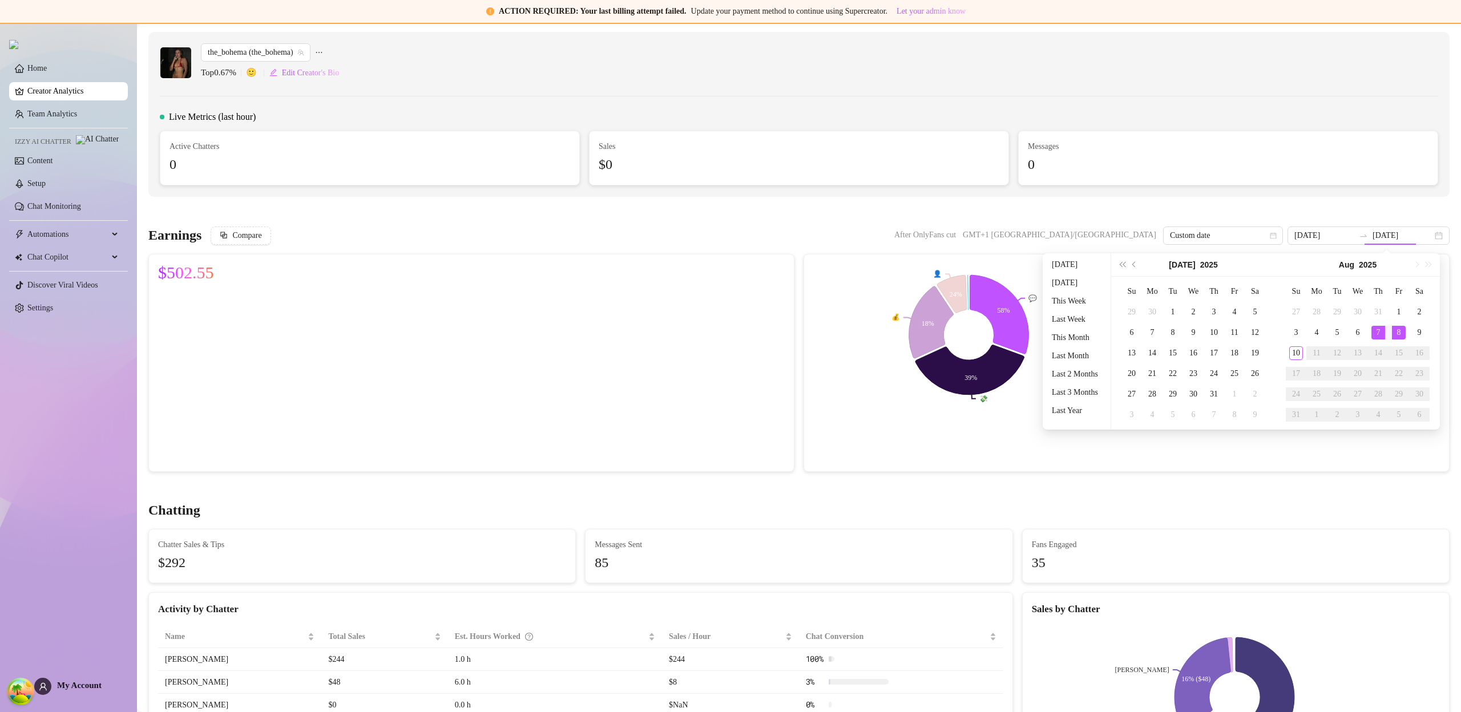
type input "[DATE]"
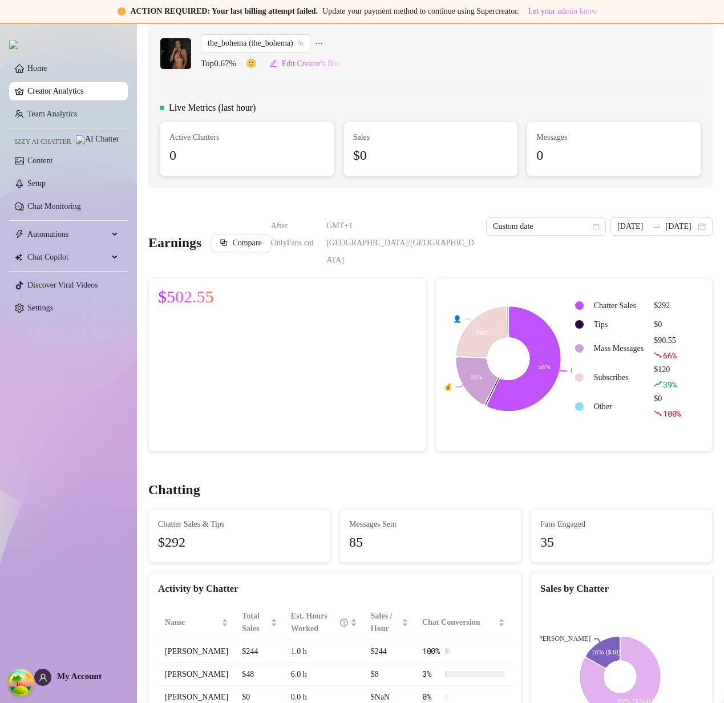
scroll to position [19, 0]
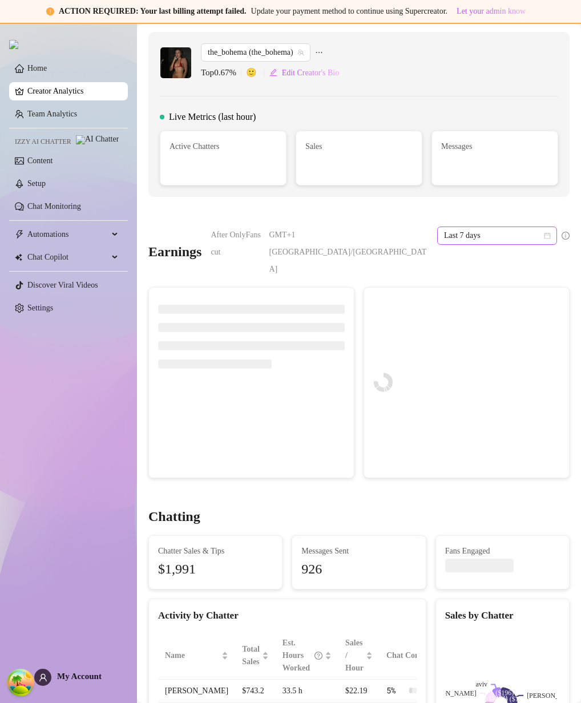
click at [296, 231] on span "Last 7 days" at bounding box center [497, 235] width 106 height 17
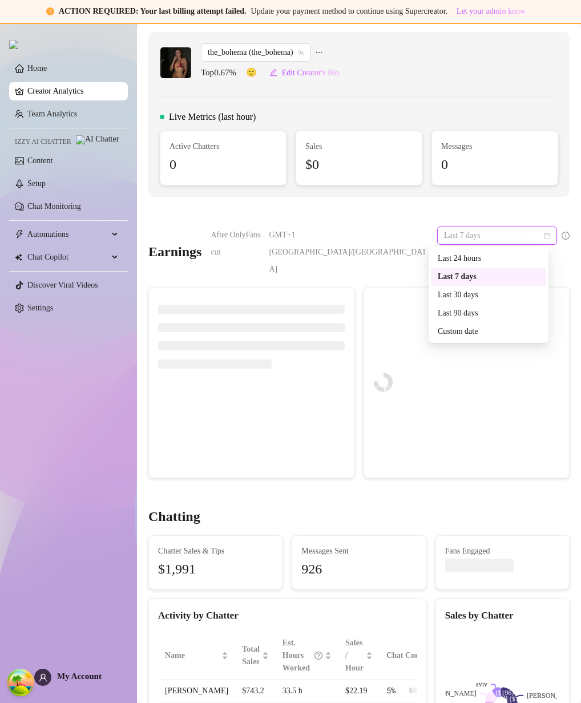
click at [296, 237] on div "Last 7 days" at bounding box center [497, 236] width 120 height 18
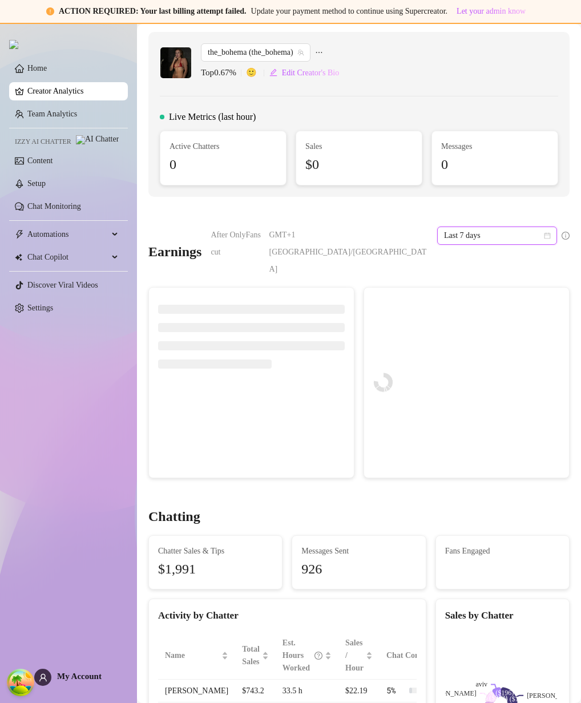
click at [296, 238] on icon "calendar" at bounding box center [547, 235] width 6 height 6
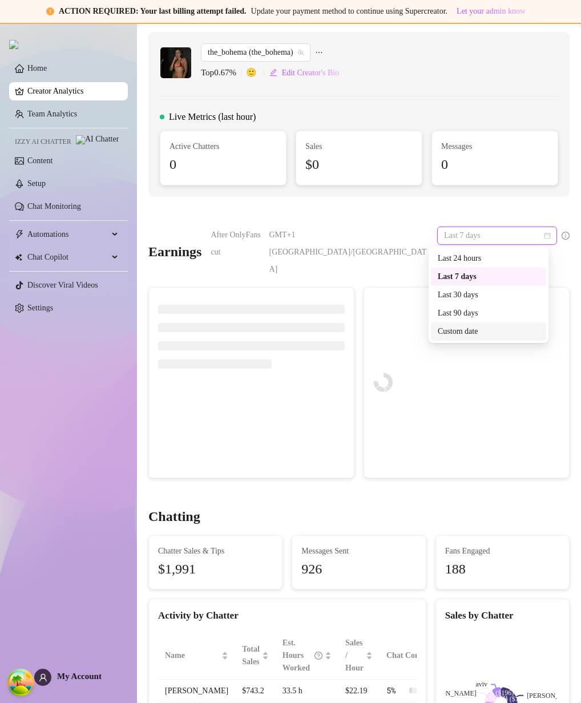
click at [296, 331] on div "Custom date" at bounding box center [489, 331] width 102 height 13
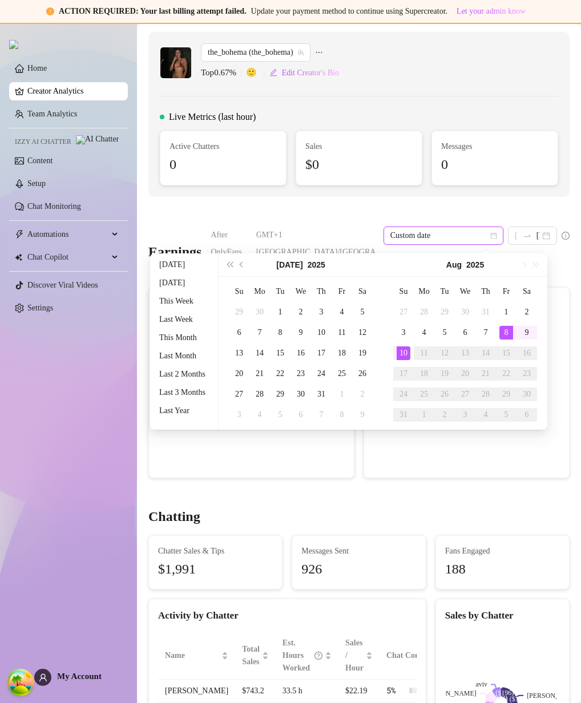
type input "[DATE]"
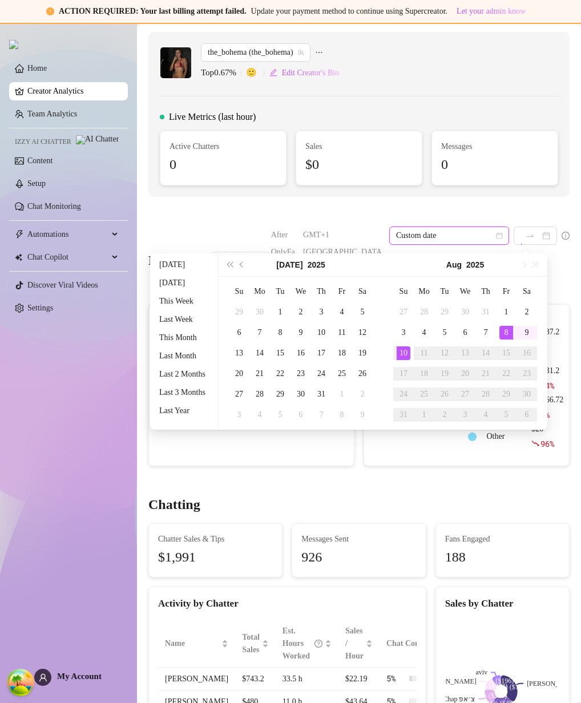
click at [296, 334] on div "8" at bounding box center [506, 333] width 14 height 14
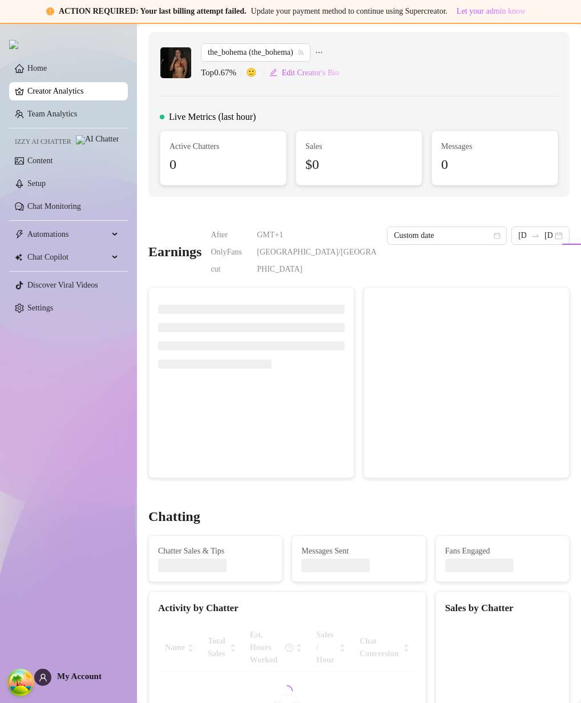
type input "[DATE]"
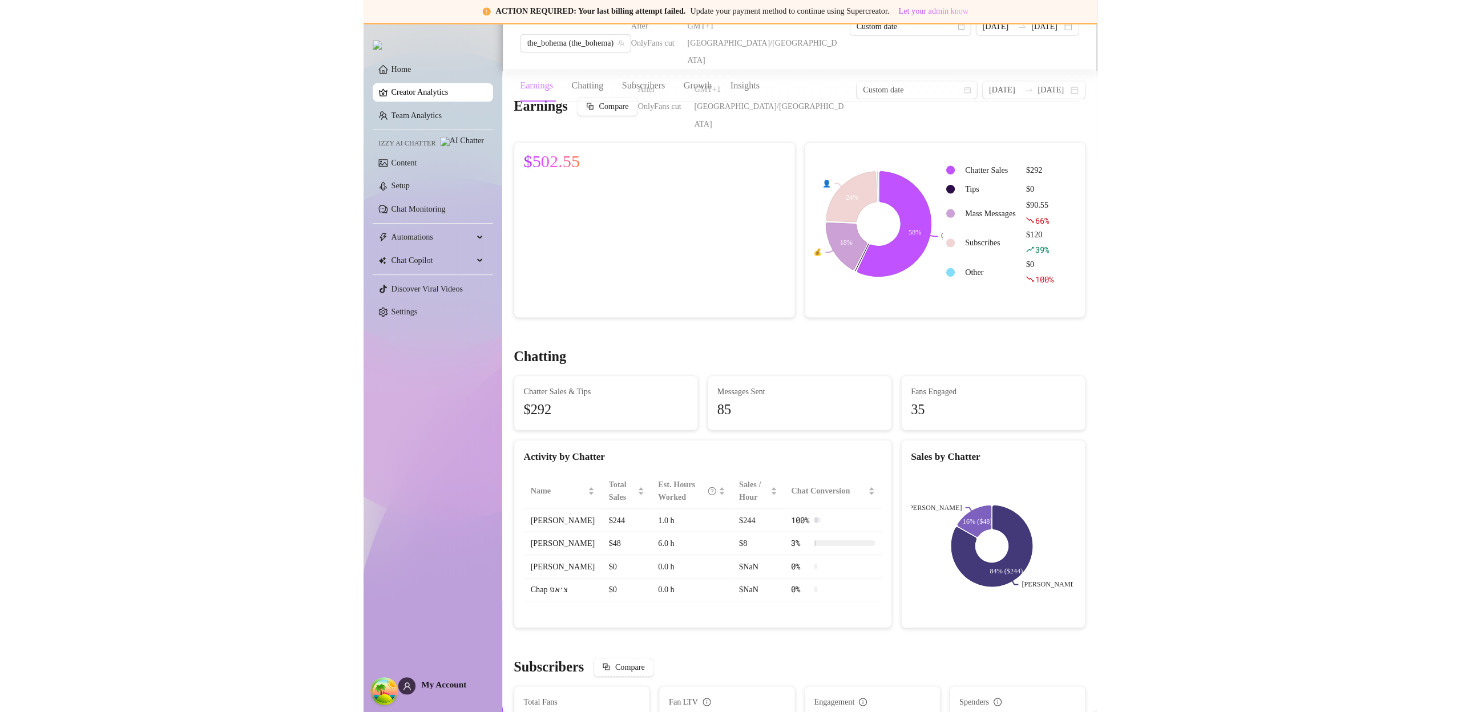
scroll to position [31, 0]
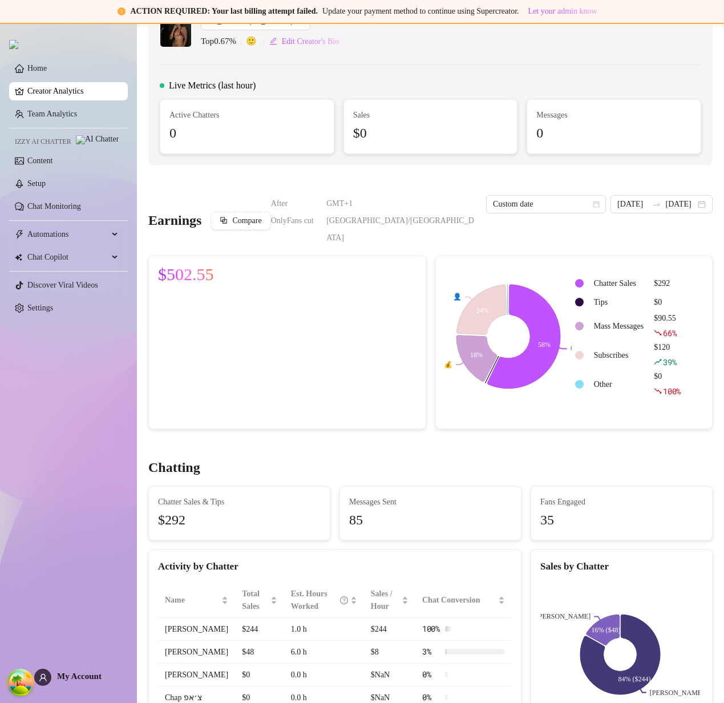
click at [26, 611] on div "Home Creator Analytics Team Analytics Izzy AI Chatter Content Setup Chat Monito…" at bounding box center [68, 358] width 119 height 670
